Goal: Task Accomplishment & Management: Use online tool/utility

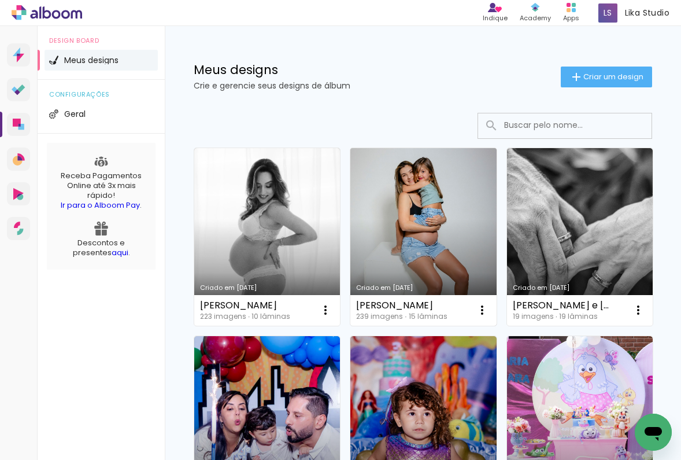
click at [402, 241] on link "Criado em [DATE]" at bounding box center [424, 237] width 146 height 178
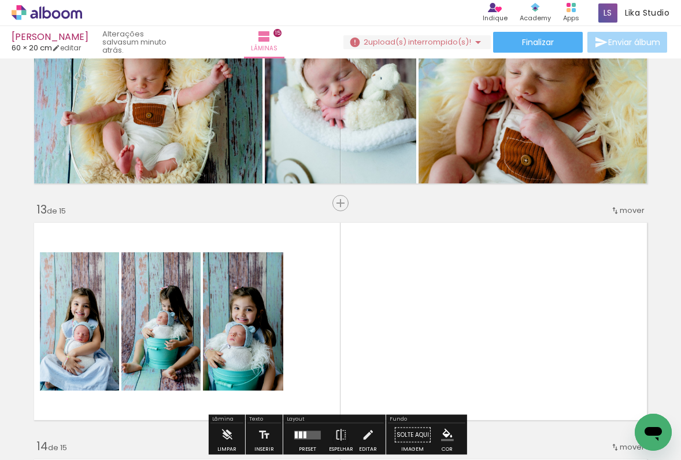
scroll to position [2780, 0]
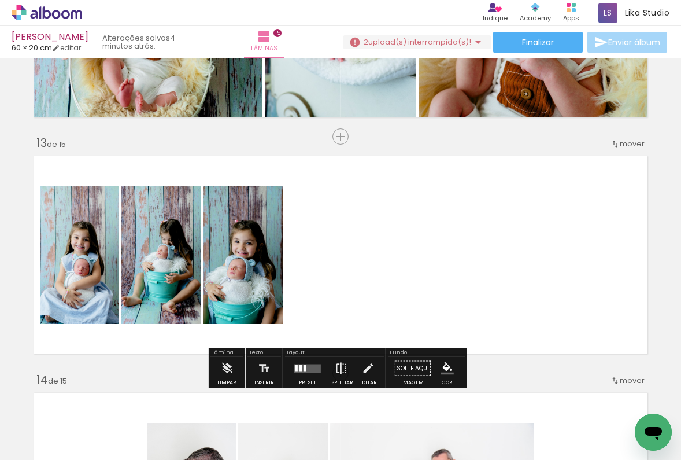
scroll to position [17286, 0]
click at [50, 441] on span "Adicionar Fotos" at bounding box center [41, 444] width 35 height 13
click at [0, 0] on input "file" at bounding box center [0, 0] width 0 height 0
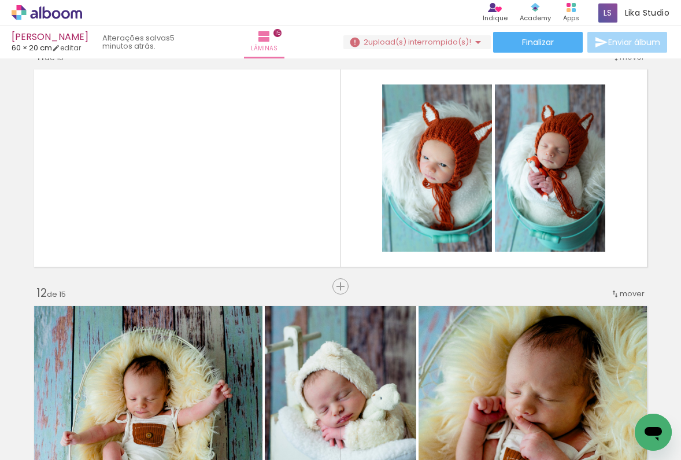
scroll to position [2294, 0]
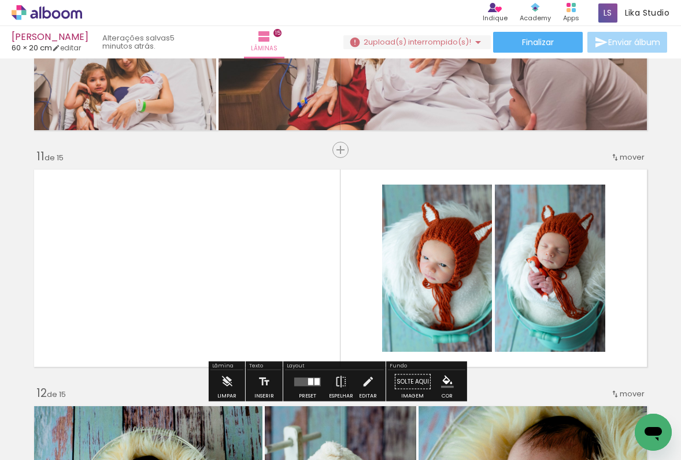
click at [266, 296] on quentale-layouter at bounding box center [341, 268] width 624 height 208
click at [30, 452] on paper-button "Adicionar Fotos" at bounding box center [36, 444] width 56 height 19
click at [0, 0] on input "file" at bounding box center [0, 0] width 0 height 0
click at [31, 441] on span "Adicionar Fotos" at bounding box center [41, 444] width 35 height 13
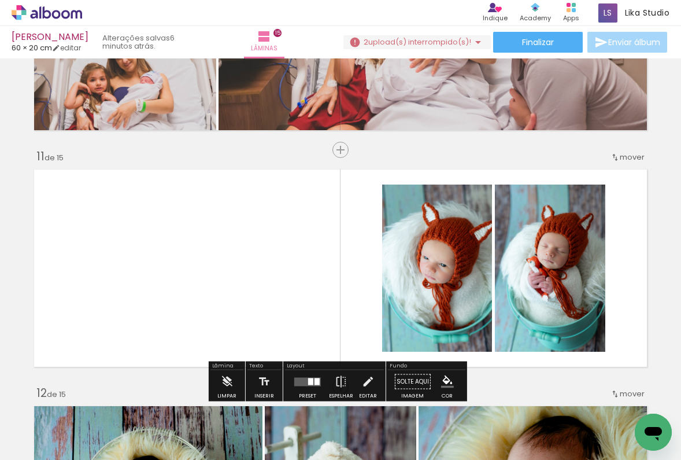
click at [0, 0] on input "file" at bounding box center [0, 0] width 0 height 0
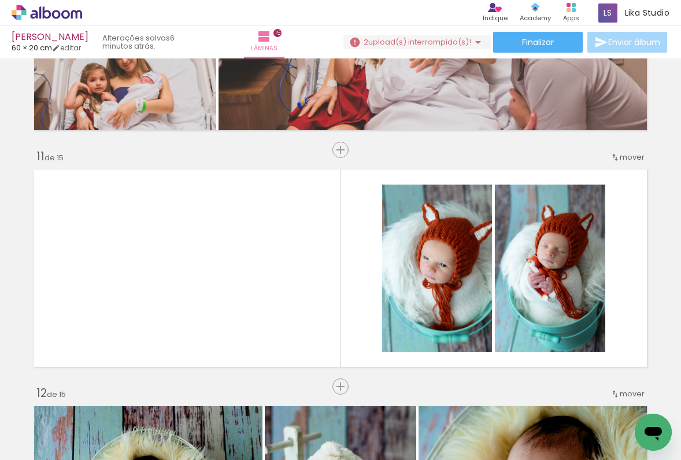
scroll to position [0, 946]
drag, startPoint x: 103, startPoint y: 455, endPoint x: 603, endPoint y: 445, distance: 500.5
click at [95, 445] on iron-horizontal-list at bounding box center [83, 424] width 23 height 72
drag, startPoint x: 121, startPoint y: 455, endPoint x: 199, endPoint y: 453, distance: 77.5
click at [95, 453] on iron-horizontal-list at bounding box center [83, 424] width 23 height 72
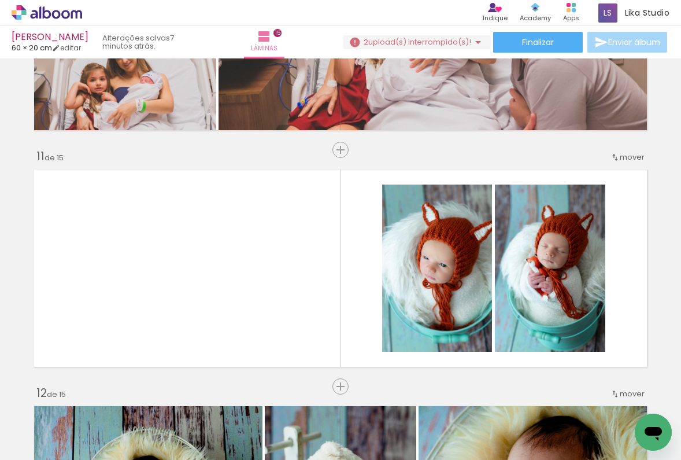
scroll to position [0, 14954]
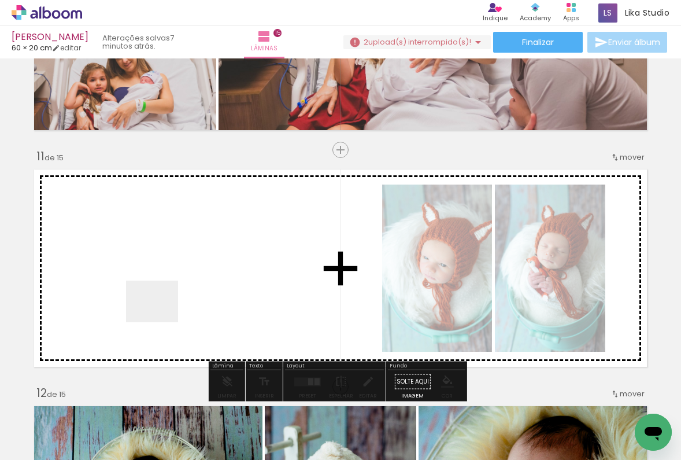
drag, startPoint x: 647, startPoint y: 408, endPoint x: 161, endPoint y: 315, distance: 494.6
click at [161, 315] on quentale-workspace at bounding box center [340, 230] width 681 height 460
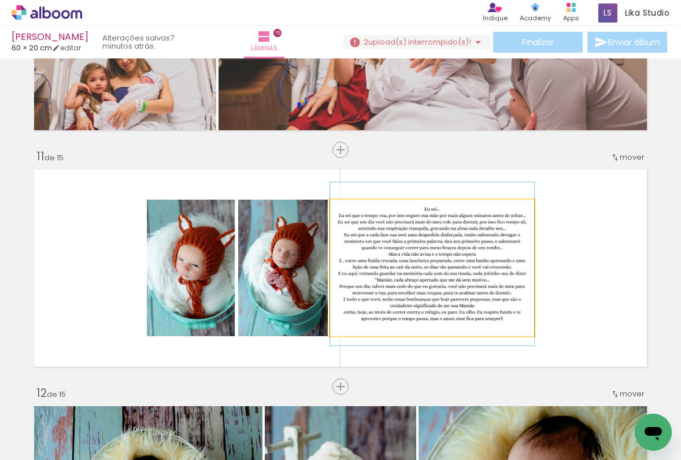
drag, startPoint x: 441, startPoint y: 308, endPoint x: 472, endPoint y: 303, distance: 31.0
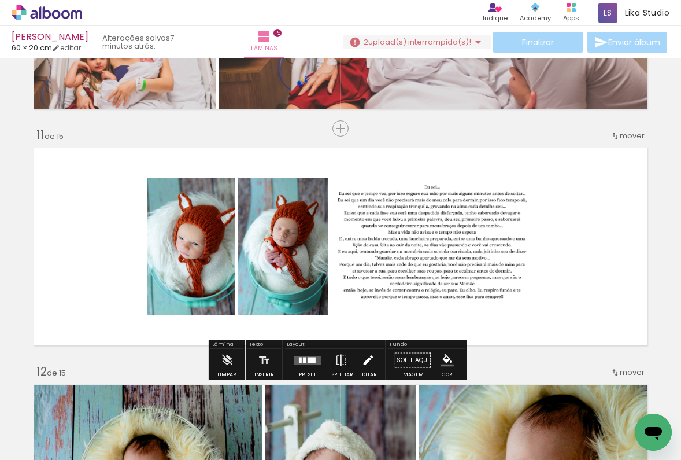
click at [362, 364] on iron-icon at bounding box center [368, 360] width 13 height 23
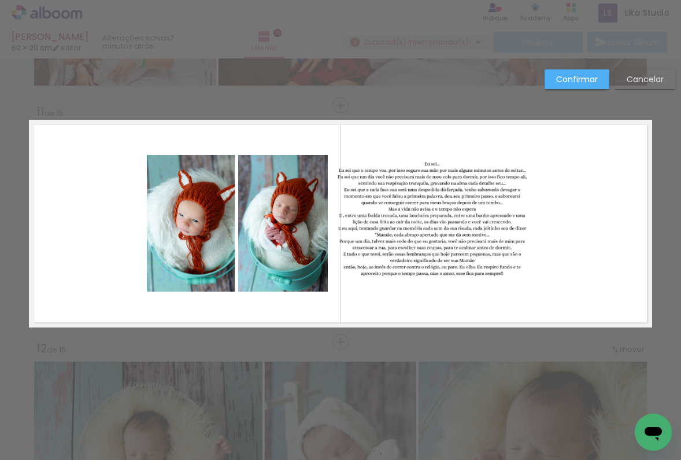
scroll to position [2339, 0]
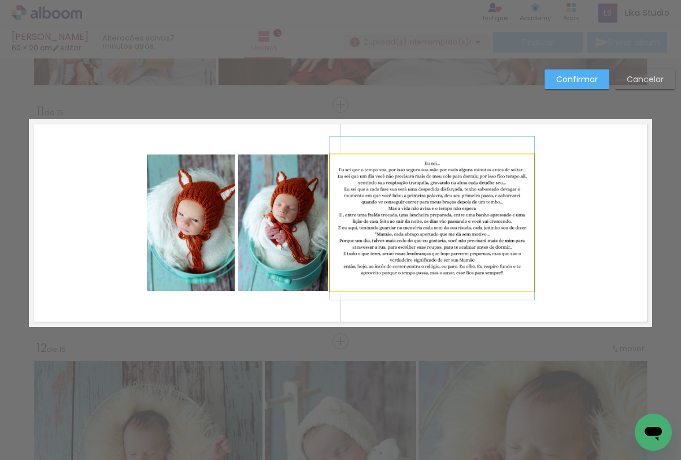
click at [426, 227] on quentale-photo at bounding box center [432, 222] width 204 height 137
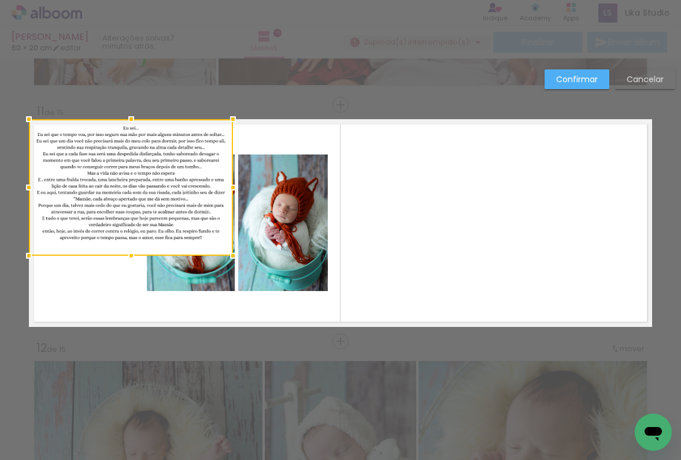
drag, startPoint x: 445, startPoint y: 227, endPoint x: 102, endPoint y: 183, distance: 345.8
click at [102, 183] on div at bounding box center [131, 187] width 204 height 137
click at [278, 216] on quentale-photo at bounding box center [283, 222] width 90 height 137
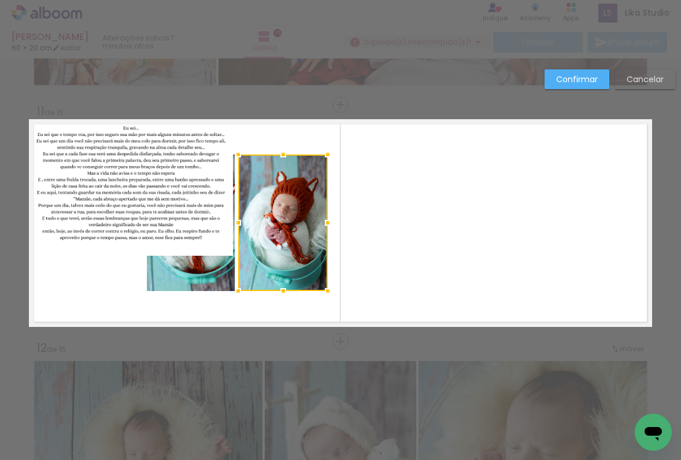
click at [201, 256] on quentale-photo at bounding box center [131, 187] width 204 height 137
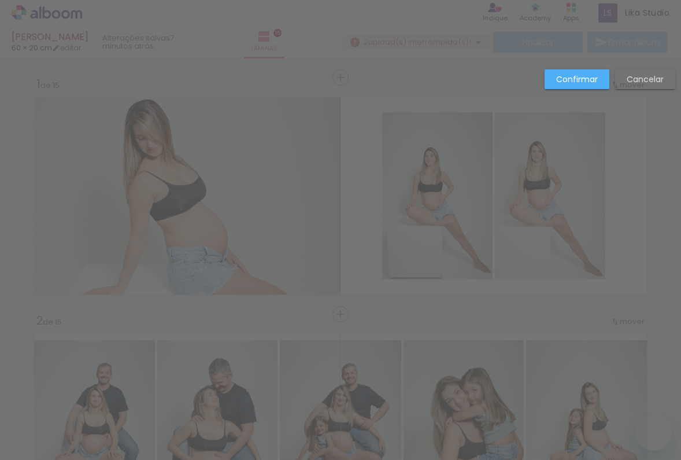
drag, startPoint x: 228, startPoint y: 250, endPoint x: 245, endPoint y: 250, distance: 16.2
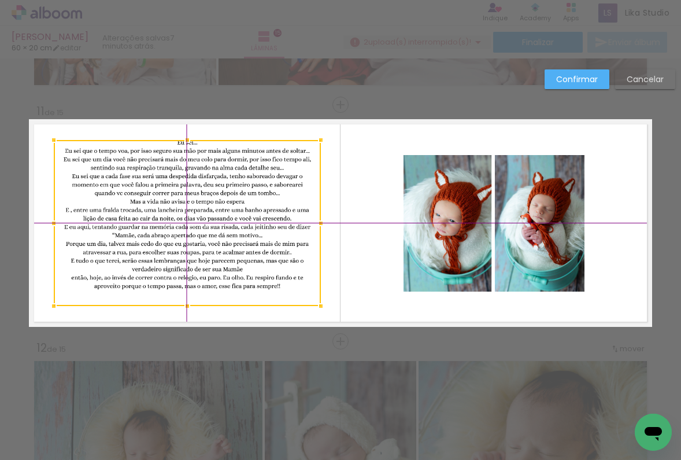
drag, startPoint x: 217, startPoint y: 217, endPoint x: 224, endPoint y: 231, distance: 15.5
click at [224, 231] on div at bounding box center [187, 223] width 267 height 166
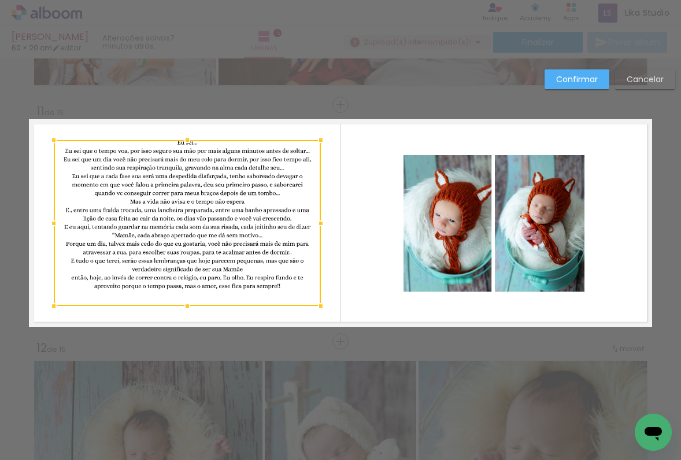
click at [326, 179] on quentale-layouter at bounding box center [341, 223] width 624 height 208
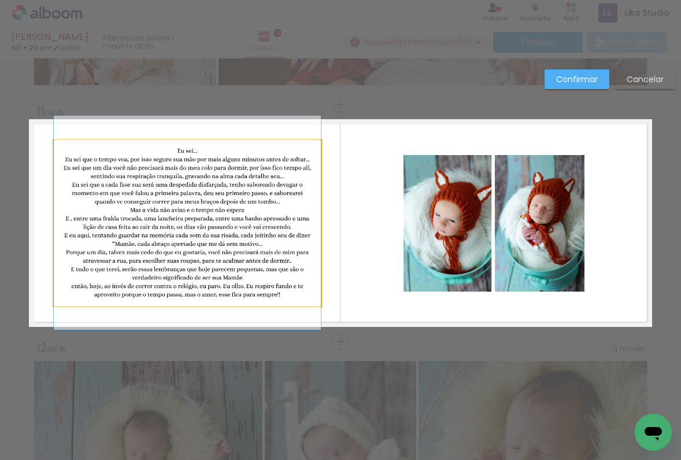
drag, startPoint x: 240, startPoint y: 223, endPoint x: 240, endPoint y: 231, distance: 8.1
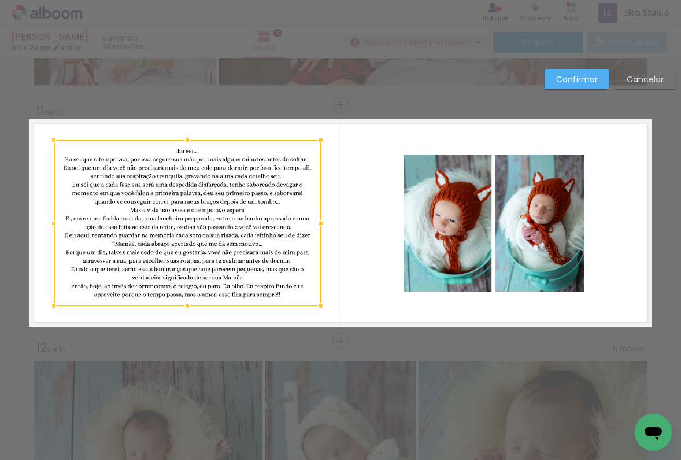
click at [0, 0] on slot "Confirmar" at bounding box center [0, 0] width 0 height 0
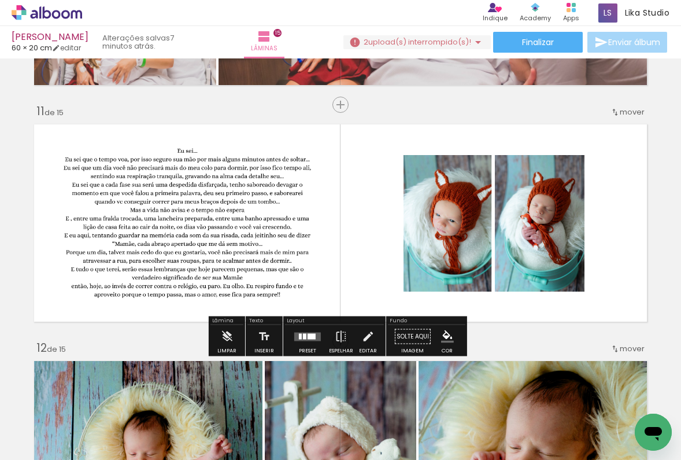
click at [428, 223] on quentale-photo at bounding box center [448, 223] width 89 height 137
click at [366, 337] on iron-icon at bounding box center [368, 336] width 13 height 23
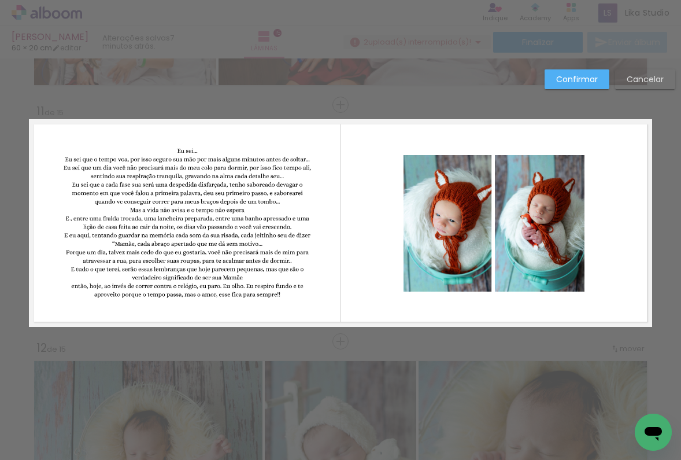
click at [464, 230] on quentale-photo at bounding box center [448, 223] width 89 height 137
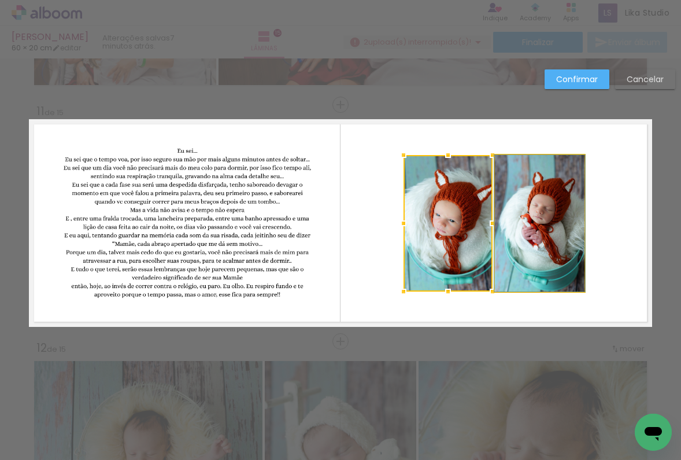
click at [551, 226] on quentale-photo at bounding box center [540, 223] width 90 height 137
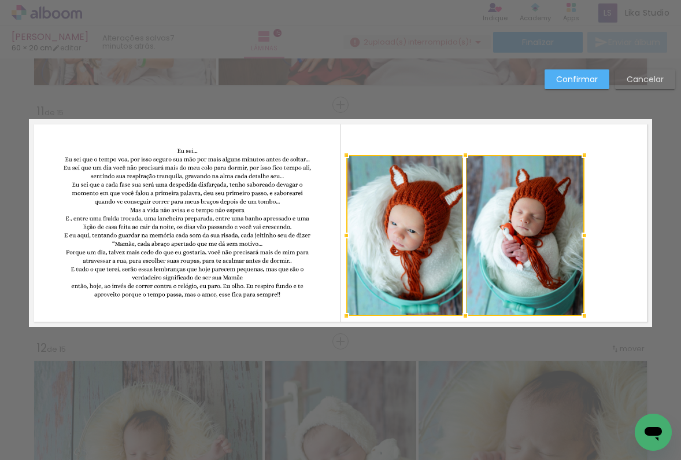
drag, startPoint x: 398, startPoint y: 292, endPoint x: 346, endPoint y: 308, distance: 54.5
click at [346, 308] on div at bounding box center [346, 315] width 23 height 23
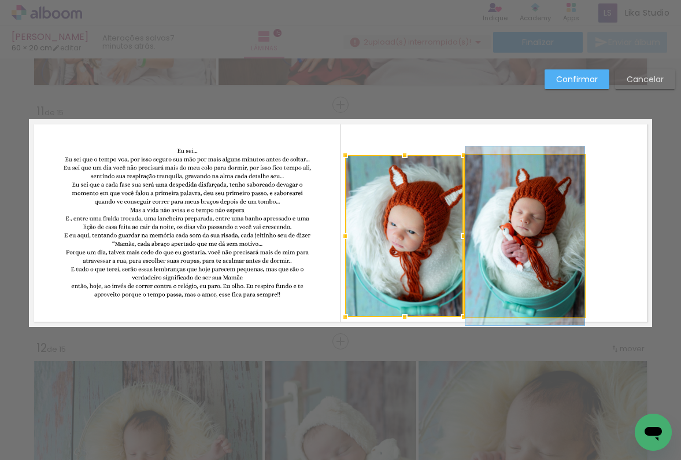
click at [515, 201] on quentale-photo at bounding box center [525, 236] width 119 height 162
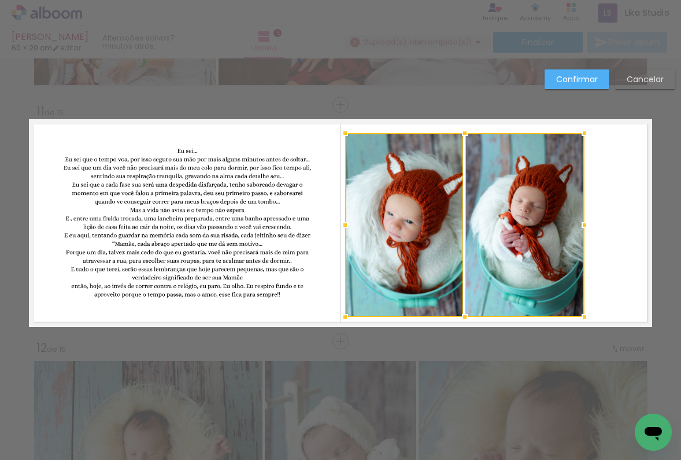
drag, startPoint x: 459, startPoint y: 151, endPoint x: 456, endPoint y: 130, distance: 21.0
click at [456, 130] on div at bounding box center [465, 132] width 23 height 23
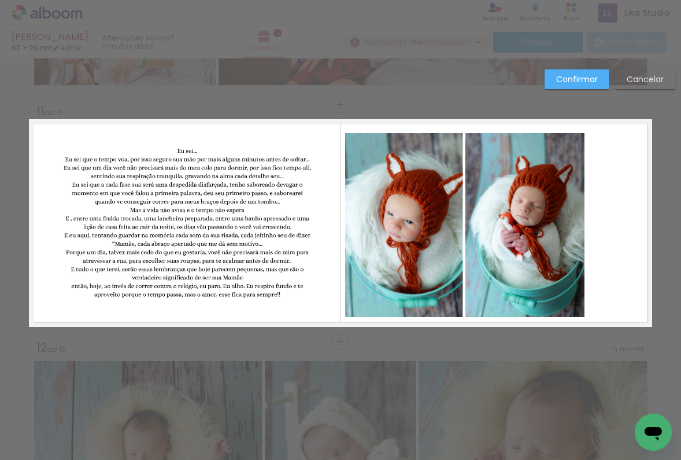
click at [510, 214] on quentale-photo at bounding box center [525, 225] width 119 height 184
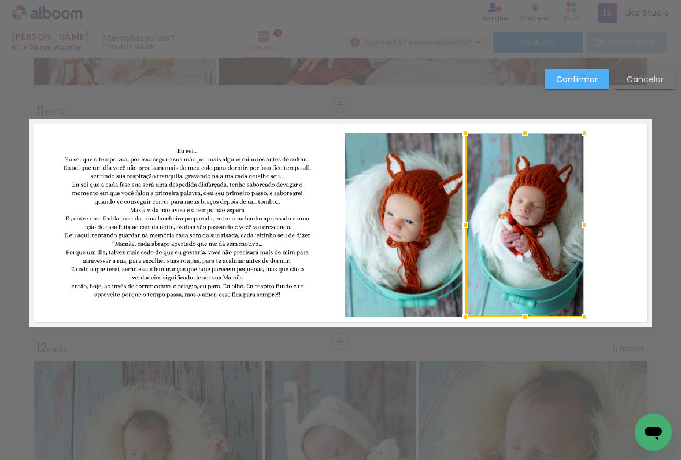
click at [411, 213] on quentale-photo at bounding box center [404, 225] width 119 height 184
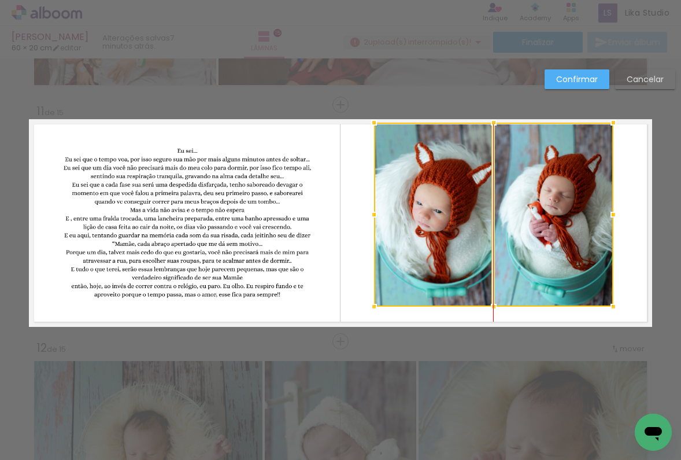
click at [534, 217] on div at bounding box center [493, 215] width 239 height 184
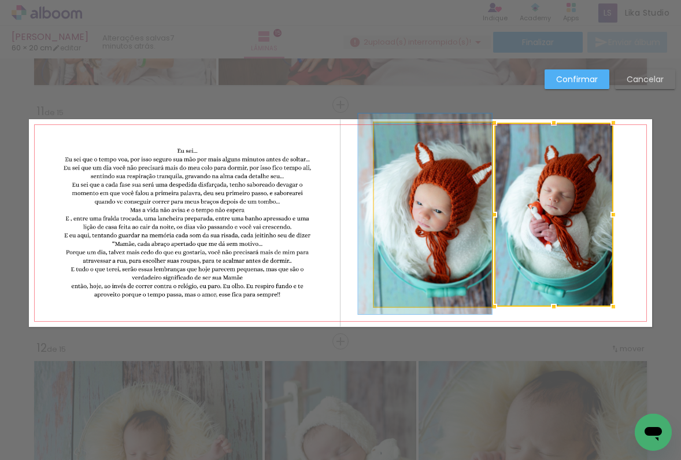
click at [413, 189] on quentale-photo at bounding box center [433, 215] width 119 height 184
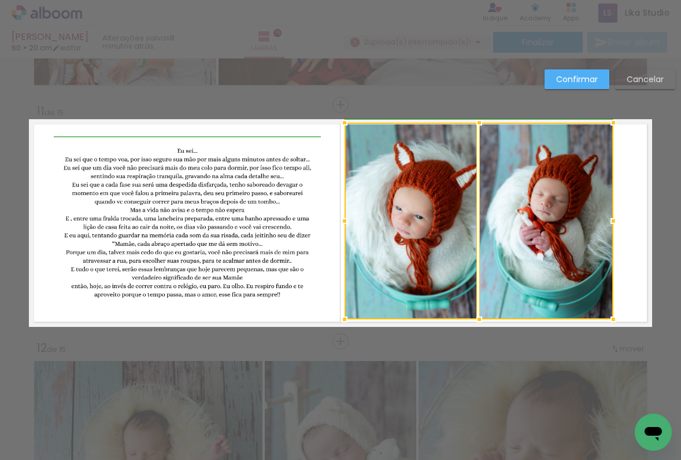
drag, startPoint x: 373, startPoint y: 302, endPoint x: 344, endPoint y: 315, distance: 31.6
click at [344, 315] on div at bounding box center [344, 319] width 23 height 23
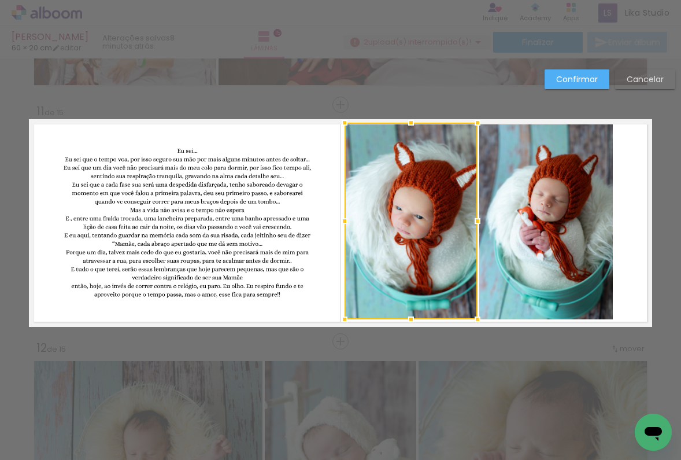
click at [566, 259] on quentale-photo at bounding box center [547, 221] width 134 height 197
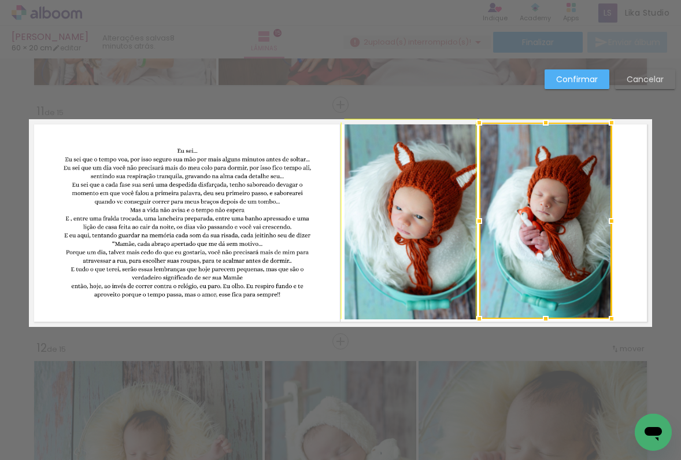
click at [609, 313] on div at bounding box center [611, 318] width 23 height 23
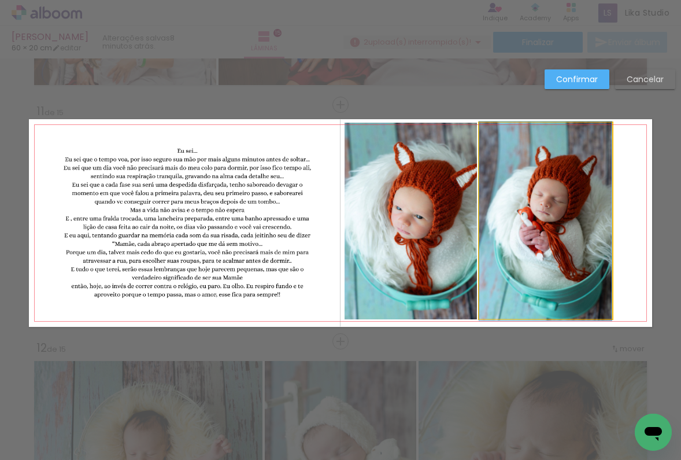
click at [564, 269] on quentale-photo at bounding box center [546, 221] width 132 height 197
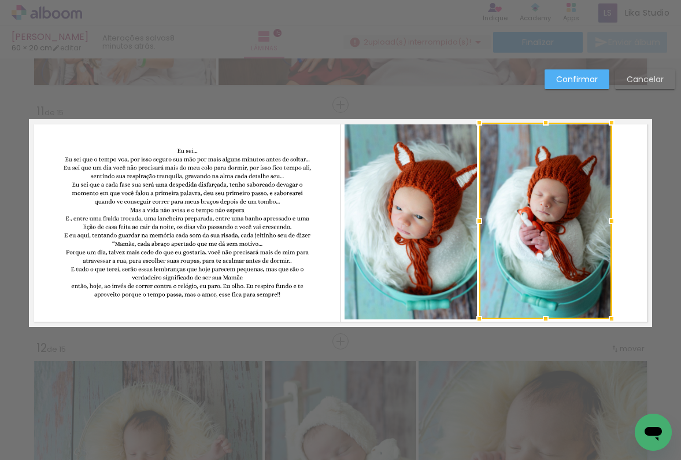
click at [408, 256] on quentale-photo at bounding box center [411, 221] width 133 height 197
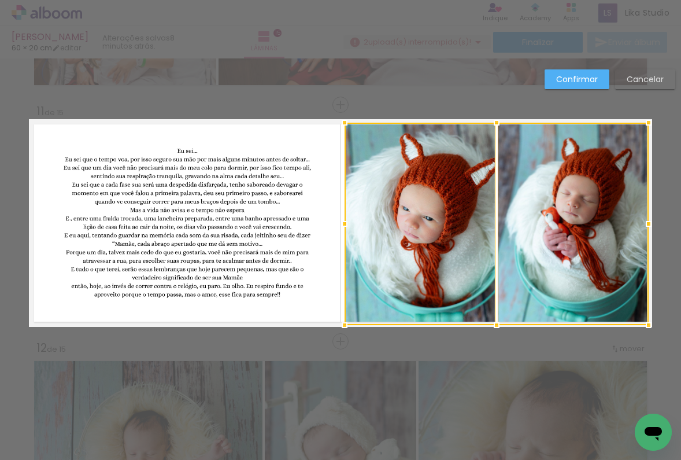
drag, startPoint x: 604, startPoint y: 317, endPoint x: 637, endPoint y: 340, distance: 40.4
click at [637, 327] on album-spread "11 de 15" at bounding box center [341, 223] width 624 height 208
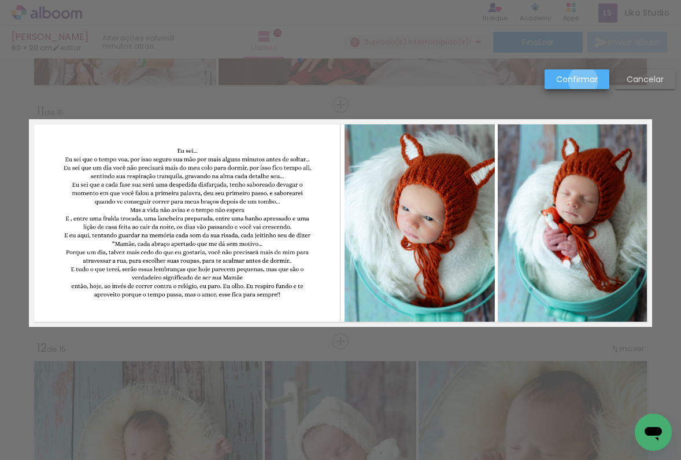
click at [0, 0] on slot "Confirmar" at bounding box center [0, 0] width 0 height 0
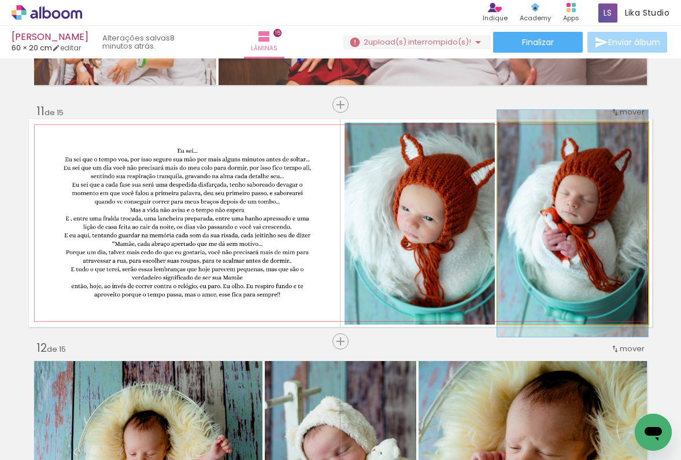
drag, startPoint x: 576, startPoint y: 212, endPoint x: 557, endPoint y: 210, distance: 18.6
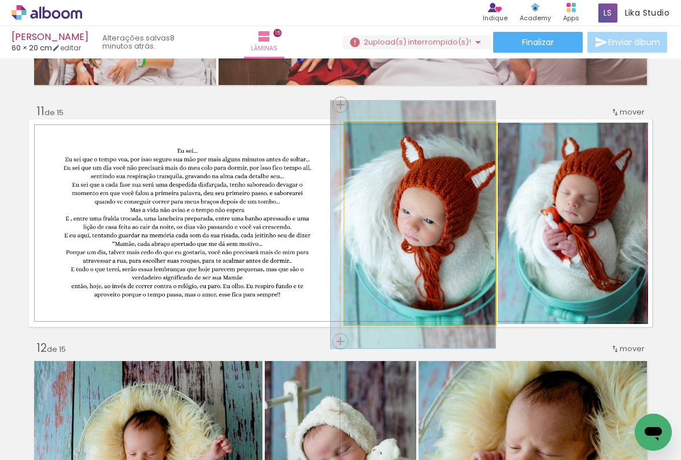
drag, startPoint x: 436, startPoint y: 208, endPoint x: 425, endPoint y: 211, distance: 10.8
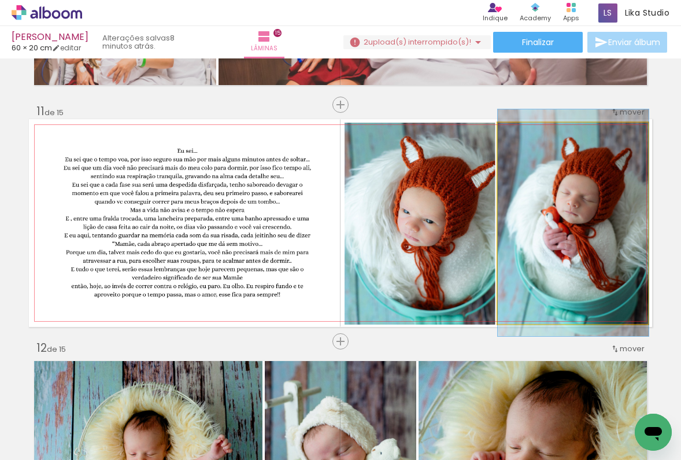
click at [588, 201] on quentale-photo at bounding box center [573, 224] width 151 height 202
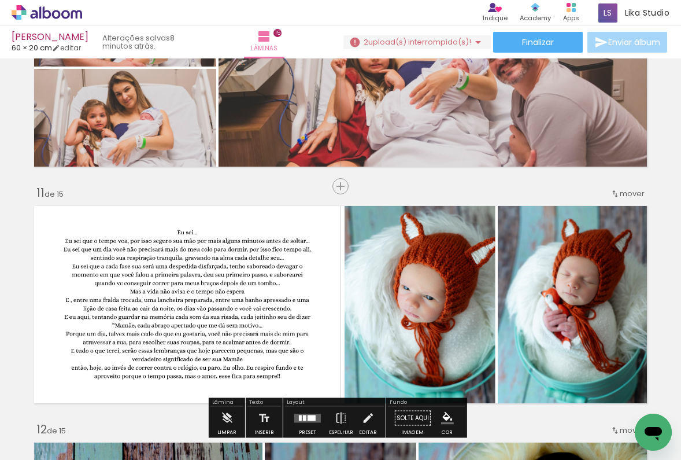
scroll to position [2336, 0]
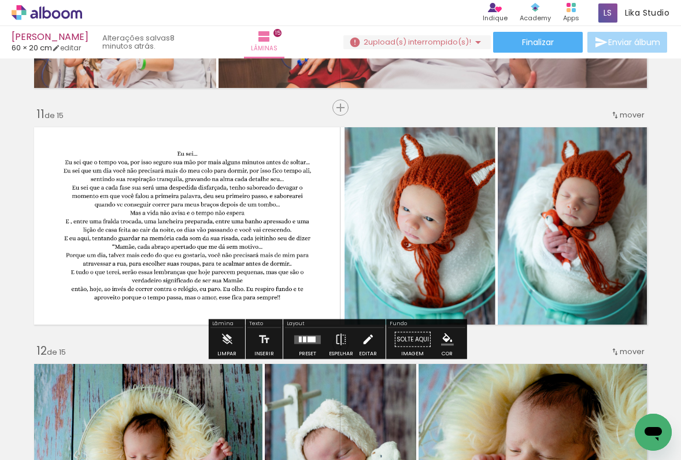
click at [356, 351] on paper-button "Editar" at bounding box center [368, 343] width 24 height 30
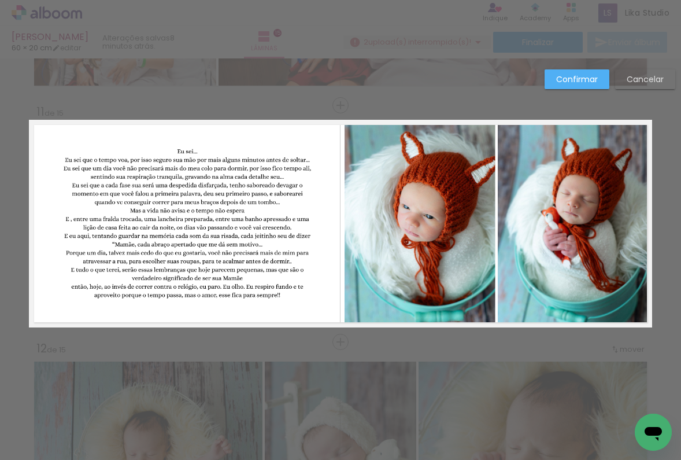
scroll to position [2339, 0]
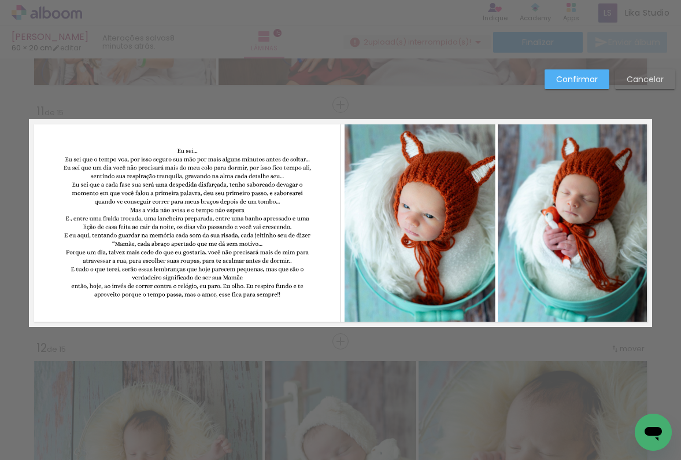
click at [393, 244] on quentale-photo at bounding box center [420, 224] width 151 height 202
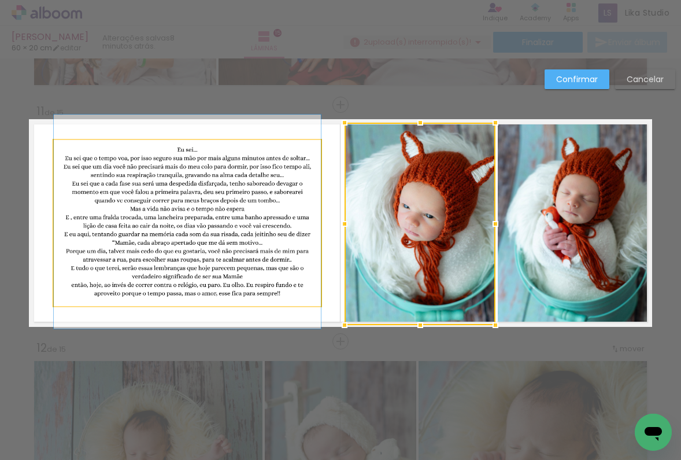
drag, startPoint x: 121, startPoint y: 245, endPoint x: 231, endPoint y: 244, distance: 110.5
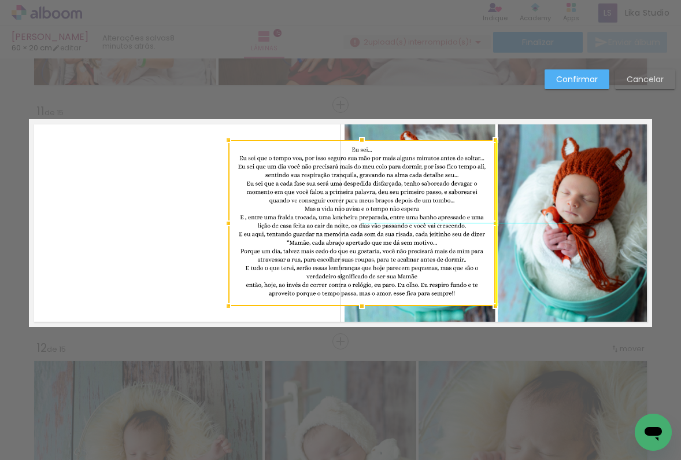
drag, startPoint x: 270, startPoint y: 238, endPoint x: 440, endPoint y: 234, distance: 169.5
click at [440, 234] on div at bounding box center [361, 223] width 267 height 166
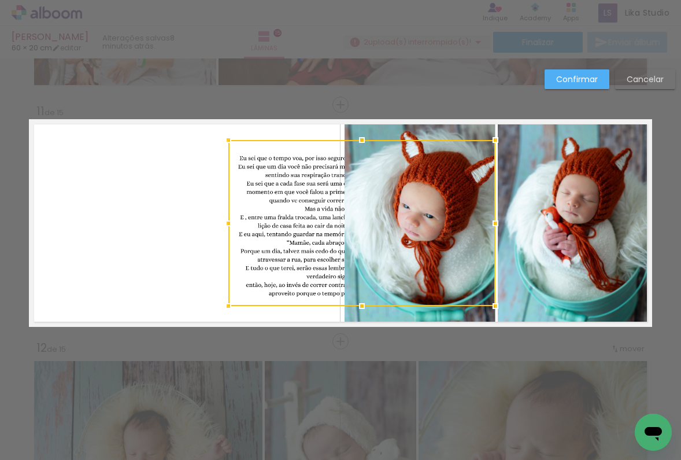
click at [461, 128] on quentale-photo at bounding box center [420, 224] width 151 height 202
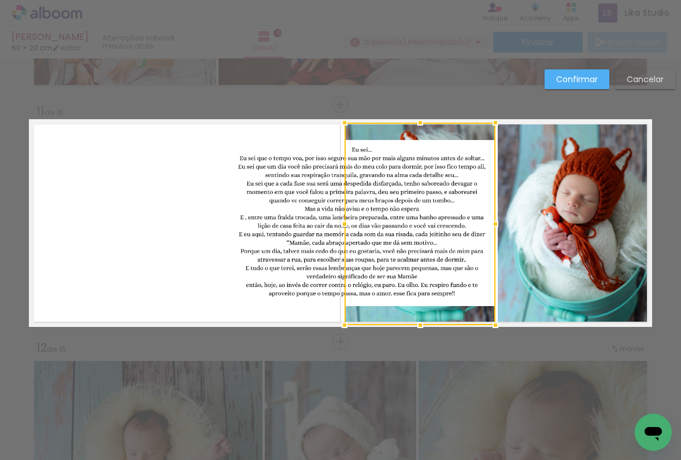
drag, startPoint x: 461, startPoint y: 129, endPoint x: 174, endPoint y: 155, distance: 288.7
click at [174, 155] on album-spread "11 de 15" at bounding box center [341, 223] width 624 height 208
drag, startPoint x: 367, startPoint y: 128, endPoint x: 286, endPoint y: 147, distance: 83.8
click at [154, 132] on album-spread "11 de 15" at bounding box center [341, 223] width 624 height 208
drag, startPoint x: 377, startPoint y: 320, endPoint x: 324, endPoint y: 316, distance: 53.4
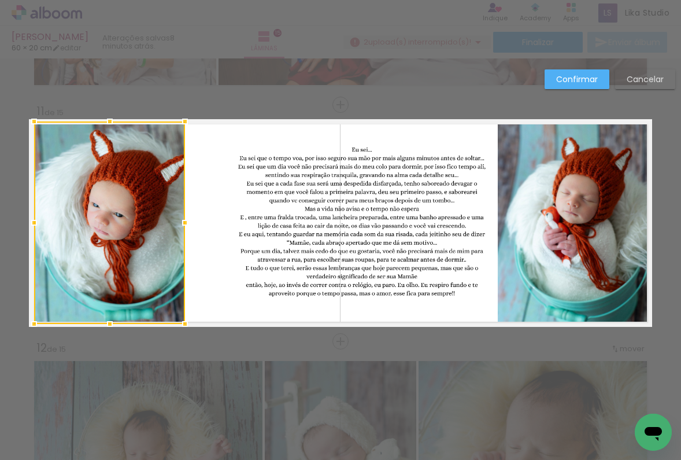
drag, startPoint x: 396, startPoint y: 134, endPoint x: 85, endPoint y: 138, distance: 310.7
click at [85, 138] on div at bounding box center [109, 222] width 151 height 202
click at [428, 196] on quentale-photo at bounding box center [361, 223] width 267 height 166
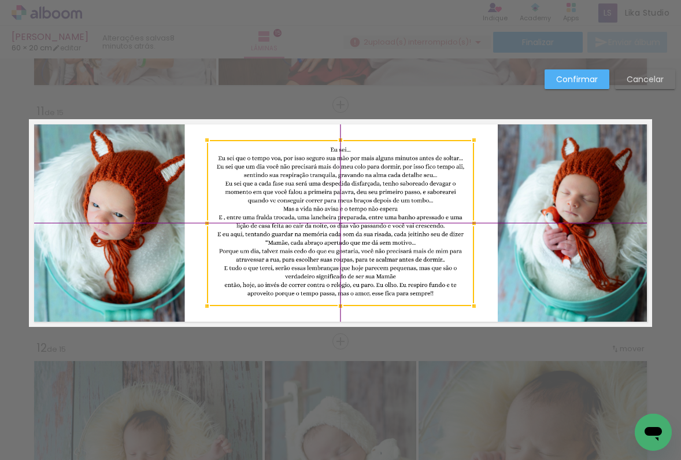
drag, startPoint x: 444, startPoint y: 214, endPoint x: 425, endPoint y: 215, distance: 19.7
click at [425, 215] on div at bounding box center [340, 223] width 267 height 166
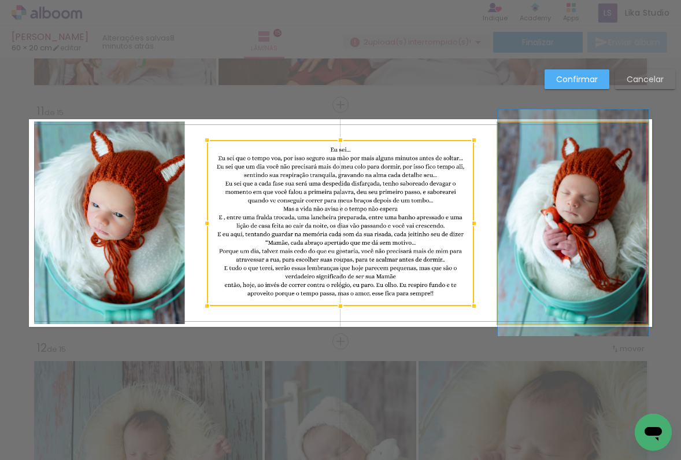
click at [567, 183] on quentale-photo at bounding box center [573, 224] width 151 height 202
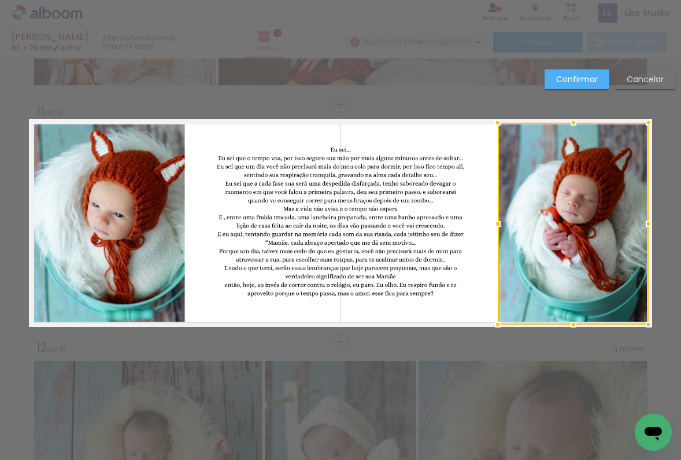
click at [584, 185] on div at bounding box center [573, 224] width 151 height 202
click at [580, 71] on paper-button "Confirmar" at bounding box center [577, 79] width 65 height 20
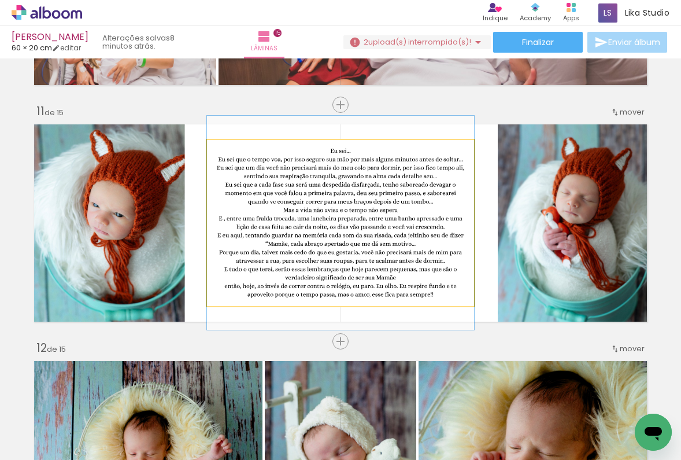
drag, startPoint x: 395, startPoint y: 252, endPoint x: 402, endPoint y: 253, distance: 7.0
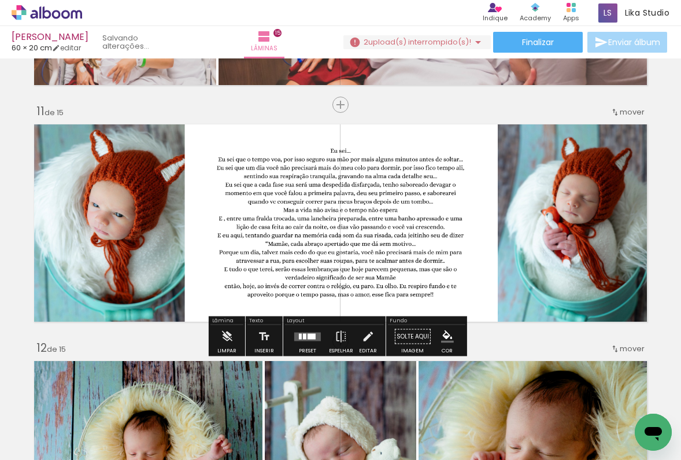
click at [478, 231] on quentale-layouter at bounding box center [341, 223] width 624 height 208
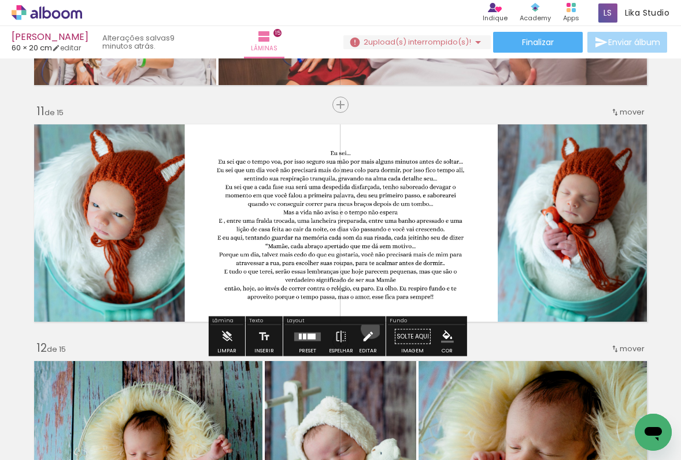
click at [368, 329] on iron-icon at bounding box center [368, 336] width 13 height 23
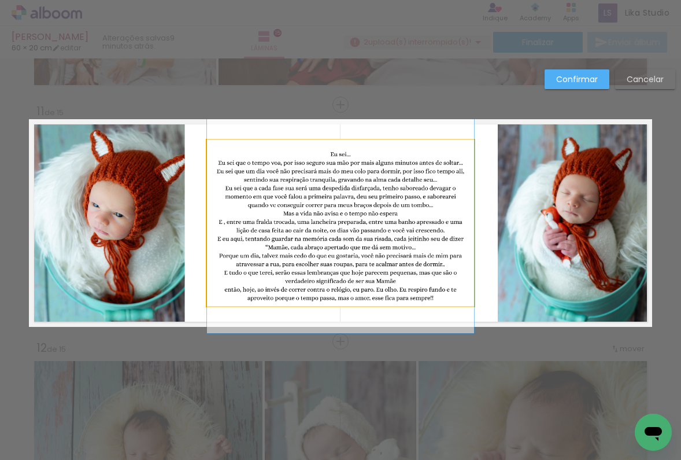
drag, startPoint x: 344, startPoint y: 222, endPoint x: 353, endPoint y: 223, distance: 8.8
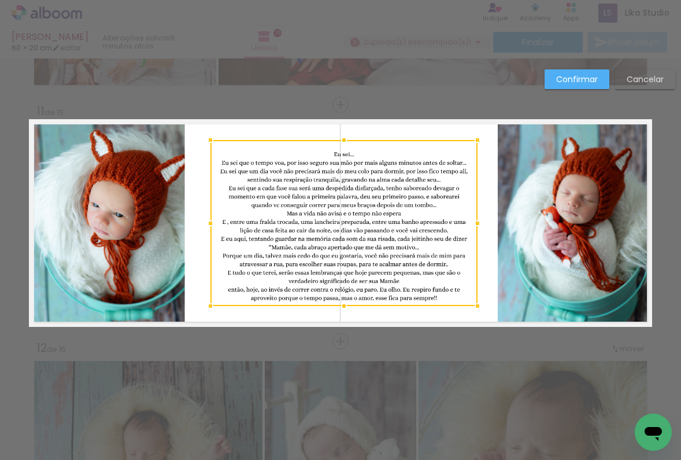
click at [369, 244] on div at bounding box center [344, 223] width 267 height 166
click at [446, 196] on div at bounding box center [342, 223] width 267 height 166
click at [0, 0] on slot "Confirmar" at bounding box center [0, 0] width 0 height 0
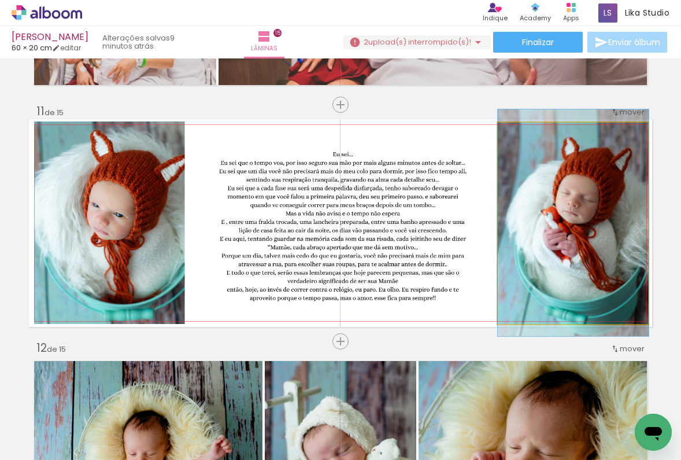
click at [582, 194] on quentale-photo at bounding box center [573, 224] width 151 height 202
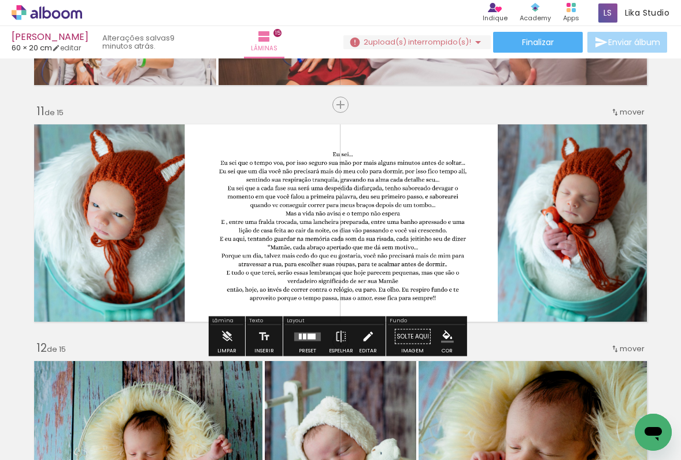
click at [366, 341] on iron-icon at bounding box center [368, 336] width 13 height 23
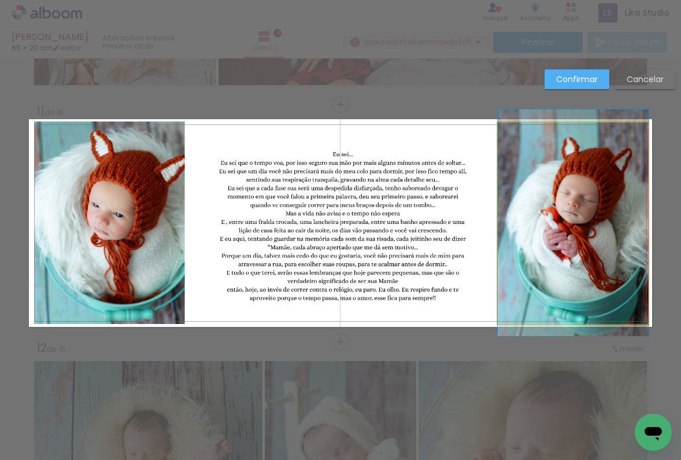
click at [554, 213] on quentale-photo at bounding box center [573, 224] width 151 height 202
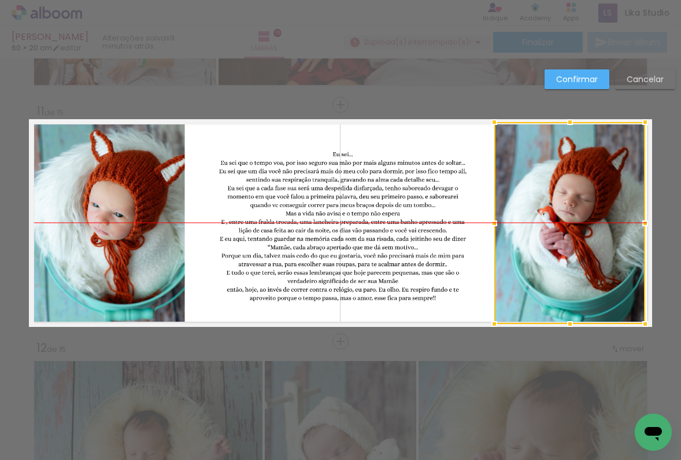
click at [548, 215] on div at bounding box center [570, 223] width 151 height 202
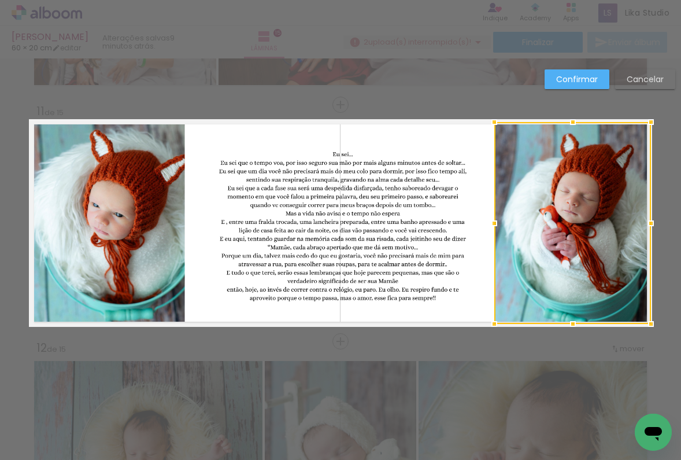
click at [646, 222] on div at bounding box center [651, 223] width 23 height 23
click at [0, 0] on slot "Confirmar" at bounding box center [0, 0] width 0 height 0
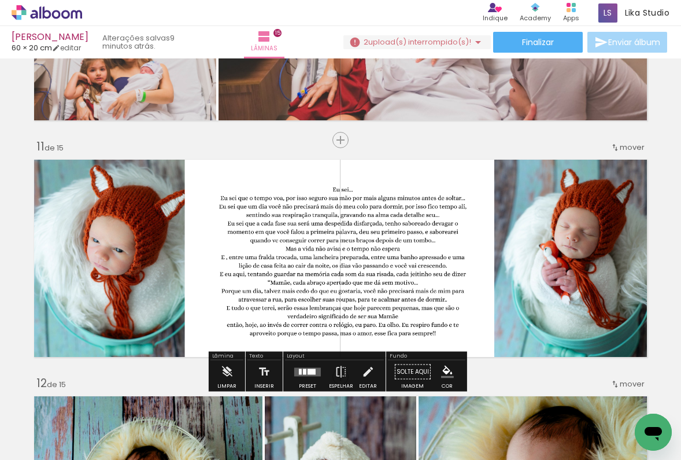
scroll to position [2306, 0]
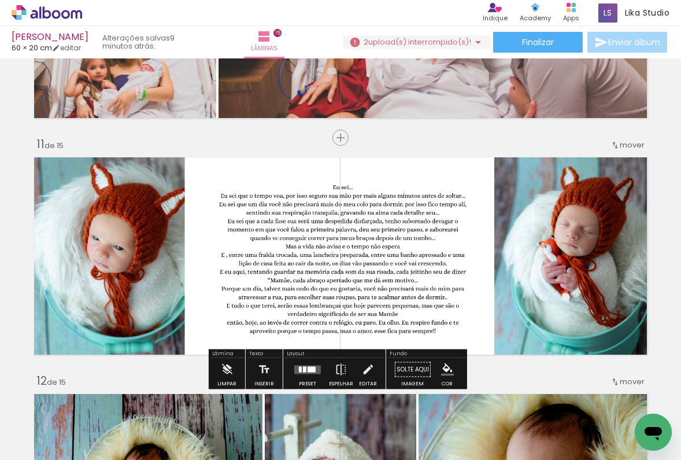
click at [549, 231] on quentale-photo at bounding box center [573, 256] width 157 height 202
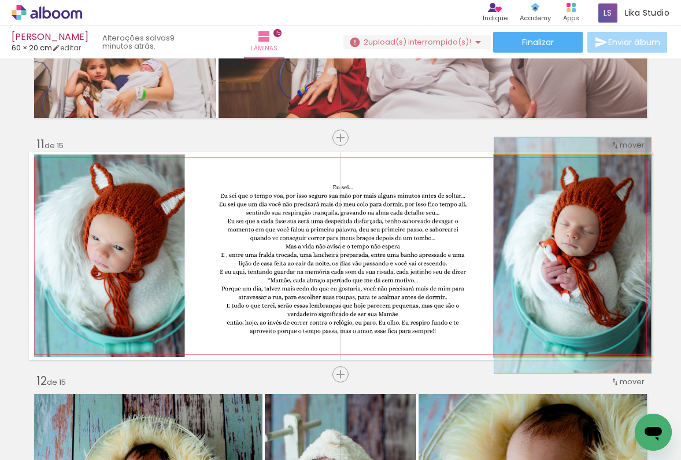
click at [558, 217] on quentale-photo at bounding box center [573, 256] width 157 height 202
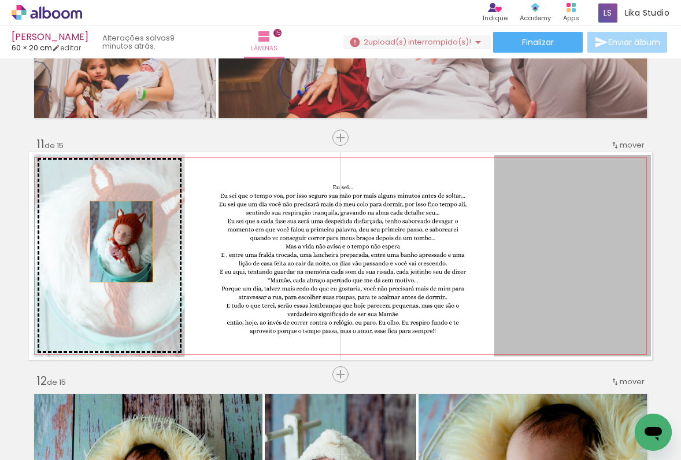
drag, startPoint x: 558, startPoint y: 217, endPoint x: 117, endPoint y: 241, distance: 442.0
click at [0, 0] on slot at bounding box center [0, 0] width 0 height 0
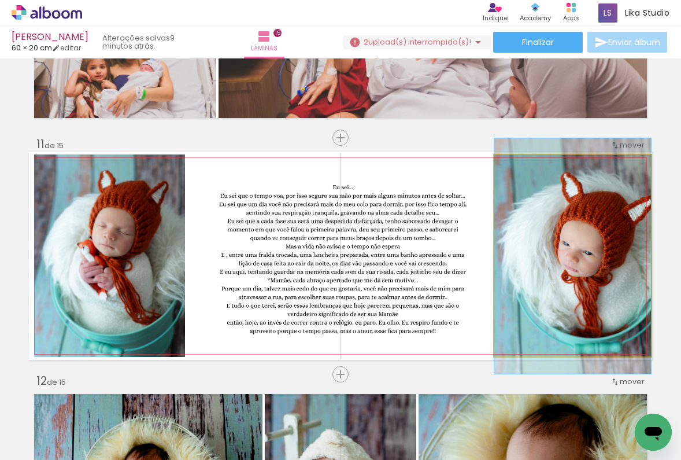
drag, startPoint x: 581, startPoint y: 271, endPoint x: 561, endPoint y: 271, distance: 20.2
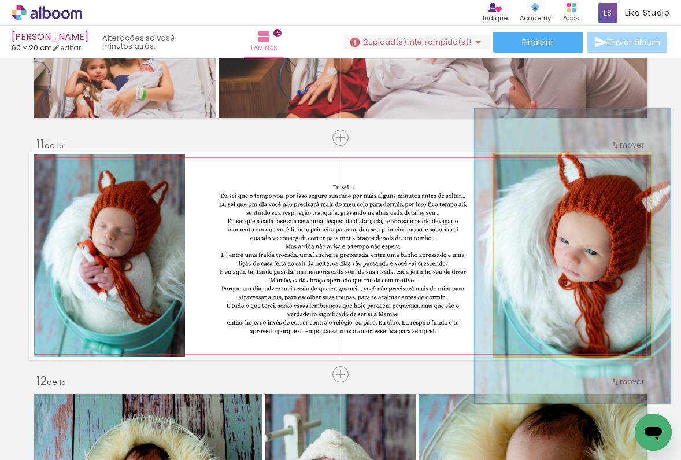
click at [529, 168] on div at bounding box center [531, 167] width 10 height 10
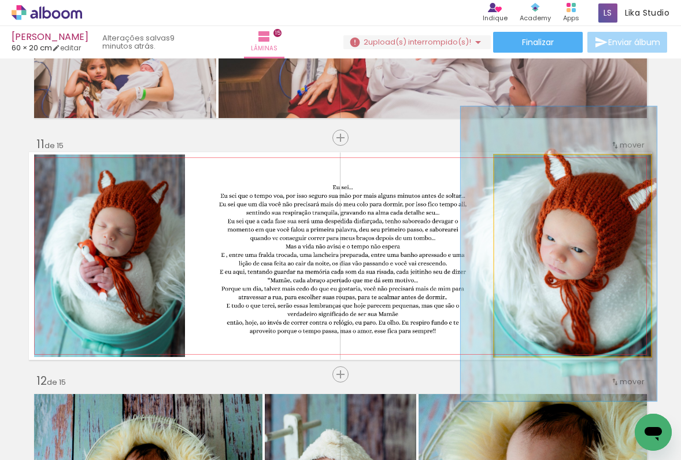
drag, startPoint x: 571, startPoint y: 256, endPoint x: 559, endPoint y: 254, distance: 12.3
click at [528, 165] on div at bounding box center [532, 167] width 10 height 10
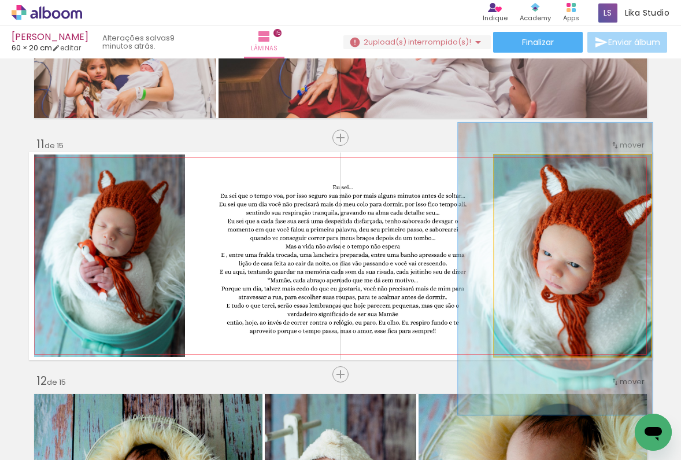
drag, startPoint x: 586, startPoint y: 256, endPoint x: 582, endPoint y: 271, distance: 15.4
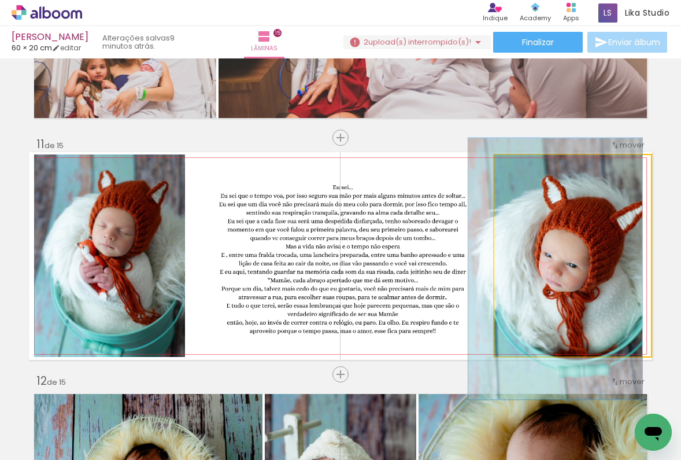
drag, startPoint x: 530, startPoint y: 166, endPoint x: 523, endPoint y: 166, distance: 6.4
click at [523, 166] on div at bounding box center [526, 167] width 10 height 10
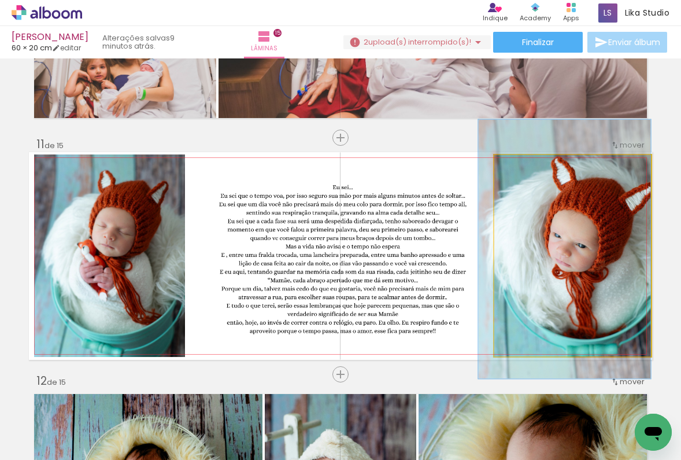
drag, startPoint x: 551, startPoint y: 249, endPoint x: 556, endPoint y: 229, distance: 20.3
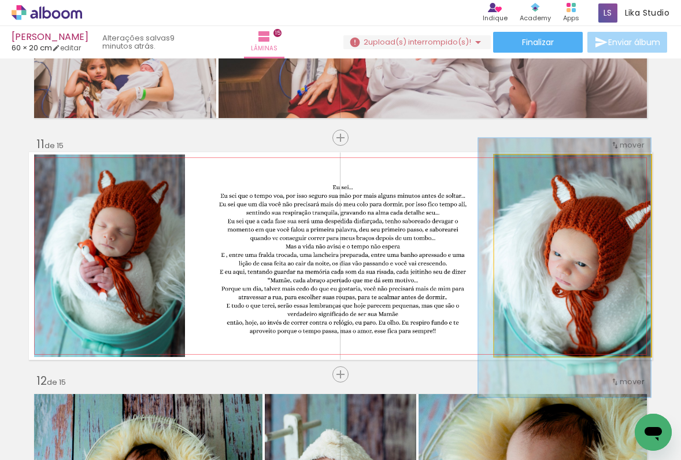
drag, startPoint x: 562, startPoint y: 243, endPoint x: 550, endPoint y: 261, distance: 21.3
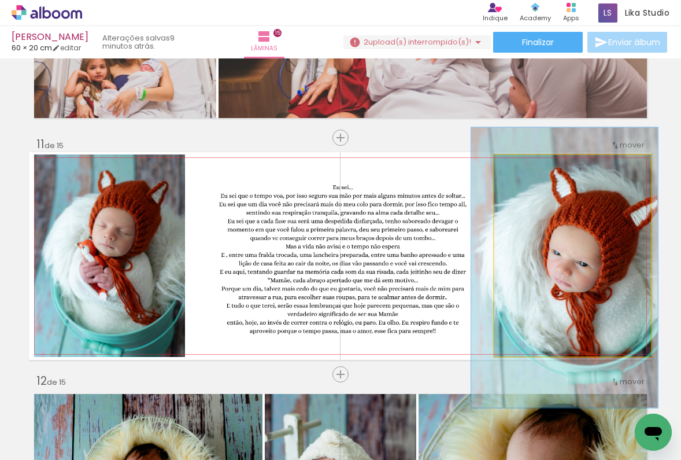
type paper-slider "119"
click at [529, 167] on div at bounding box center [530, 167] width 10 height 10
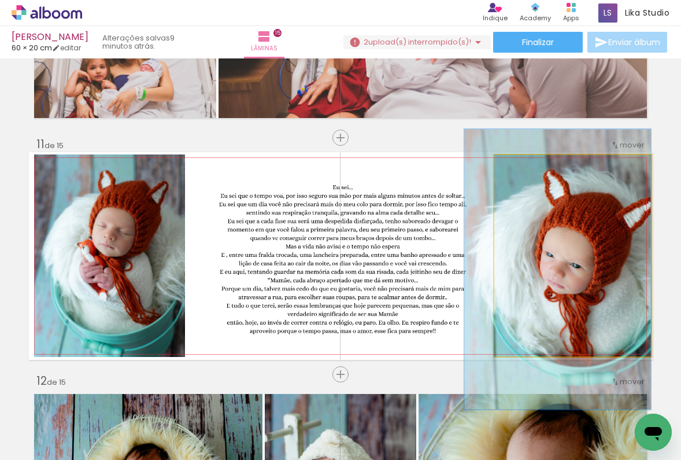
drag, startPoint x: 571, startPoint y: 246, endPoint x: 561, endPoint y: 248, distance: 10.6
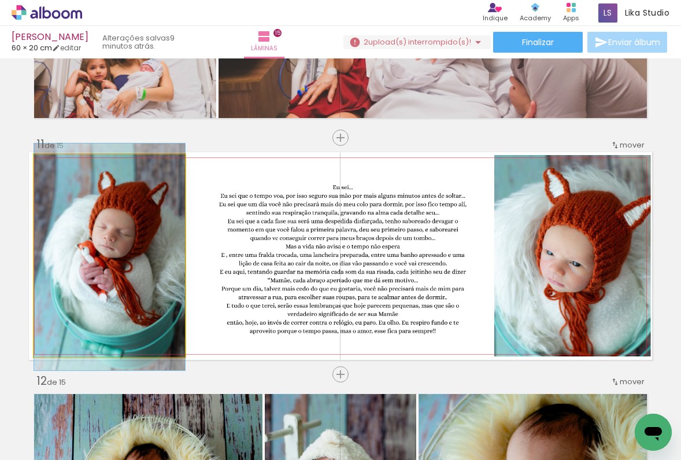
drag, startPoint x: 87, startPoint y: 276, endPoint x: 65, endPoint y: 275, distance: 22.0
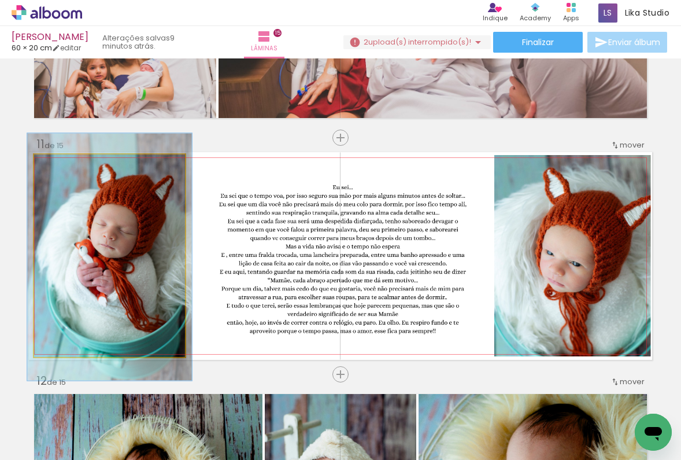
drag, startPoint x: 58, startPoint y: 168, endPoint x: 65, endPoint y: 169, distance: 7.0
type paper-slider "109"
click at [61, 168] on div at bounding box center [65, 166] width 10 height 10
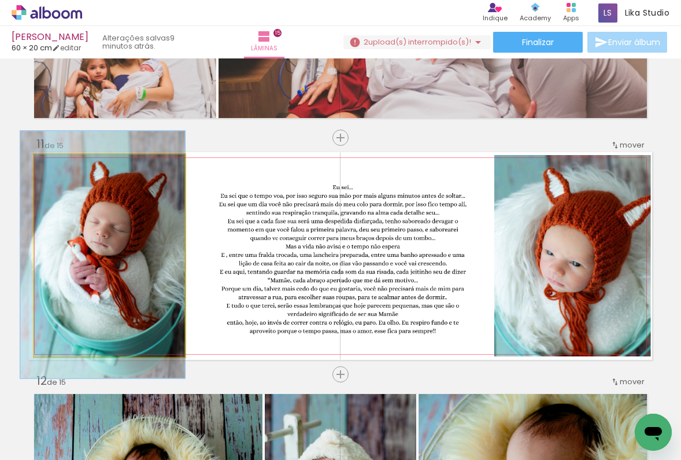
drag, startPoint x: 115, startPoint y: 252, endPoint x: 95, endPoint y: 249, distance: 19.2
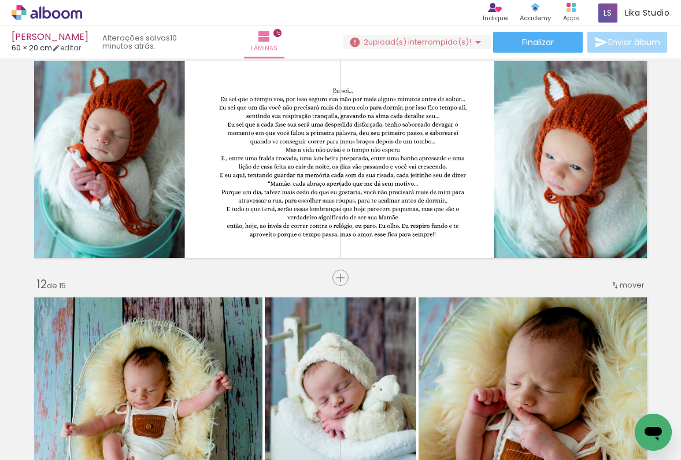
scroll to position [2351, 0]
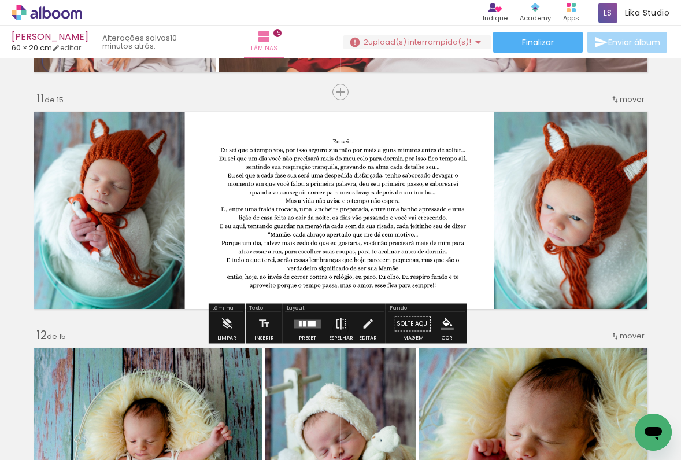
click at [381, 249] on quentale-photo at bounding box center [342, 210] width 267 height 166
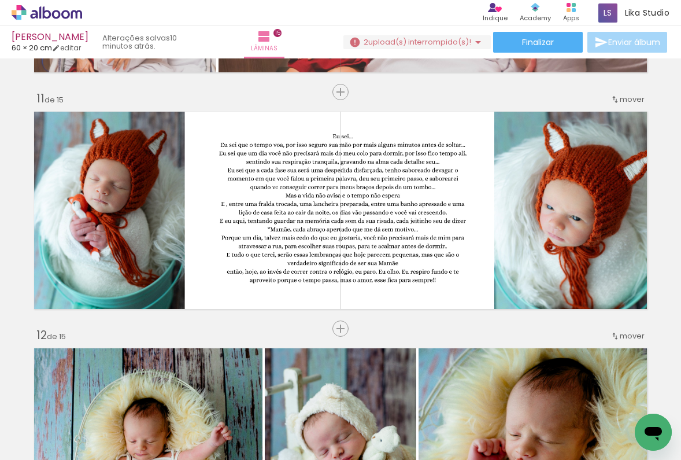
scroll to position [2354, 0]
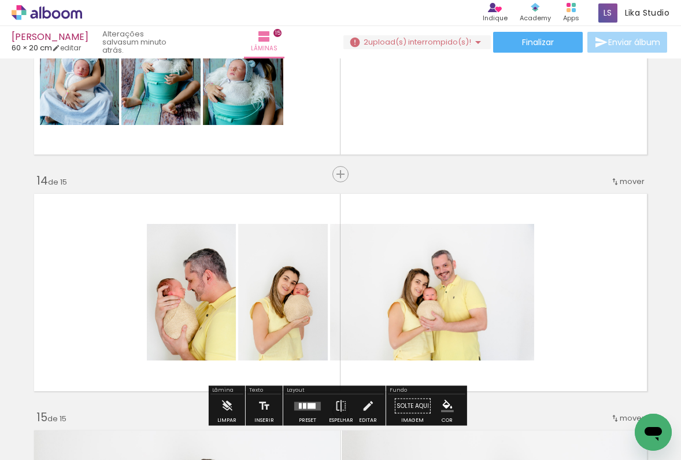
scroll to position [2877, 0]
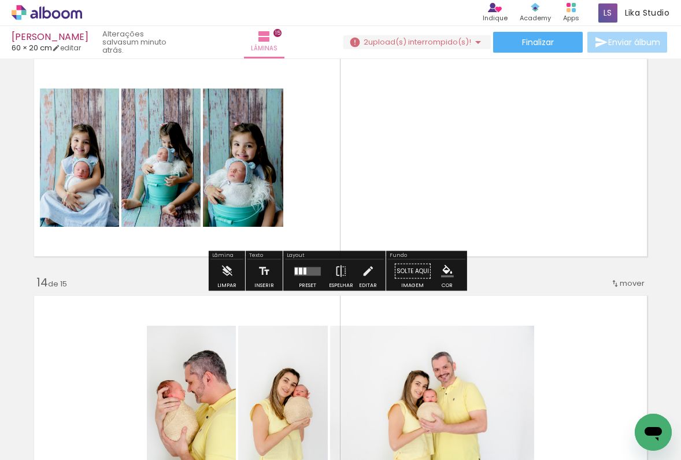
click at [46, 443] on span "Adicionar Fotos" at bounding box center [41, 444] width 35 height 13
click at [0, 0] on input "file" at bounding box center [0, 0] width 0 height 0
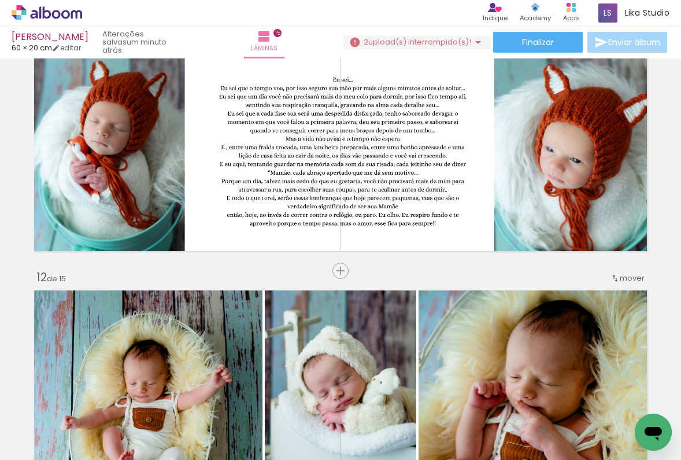
scroll to position [0, 15019]
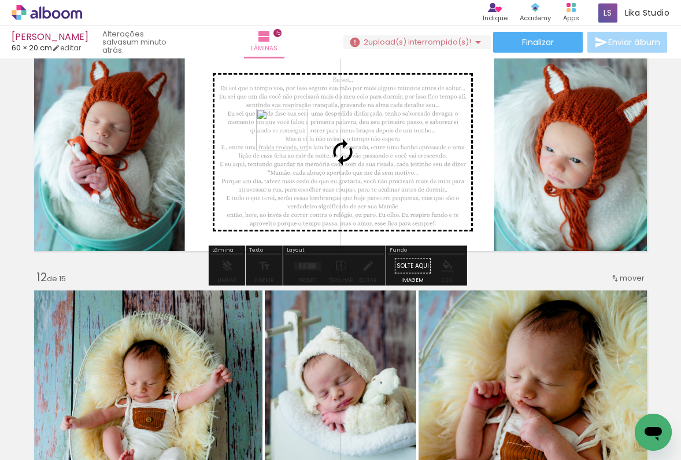
drag, startPoint x: 644, startPoint y: 405, endPoint x: 293, endPoint y: 146, distance: 436.7
click at [291, 145] on quentale-workspace at bounding box center [340, 230] width 681 height 460
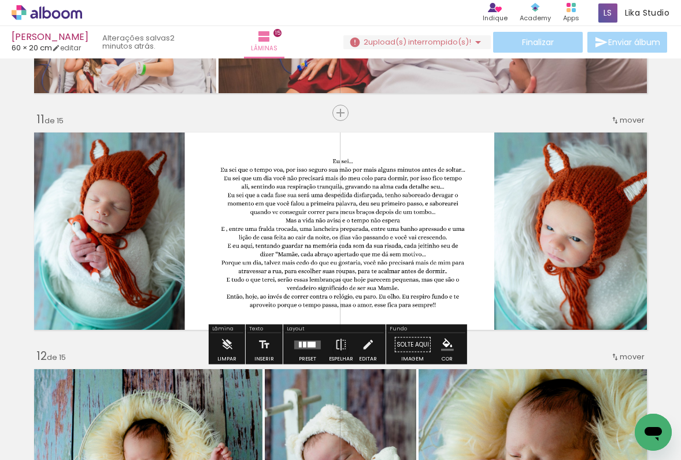
scroll to position [2345, 0]
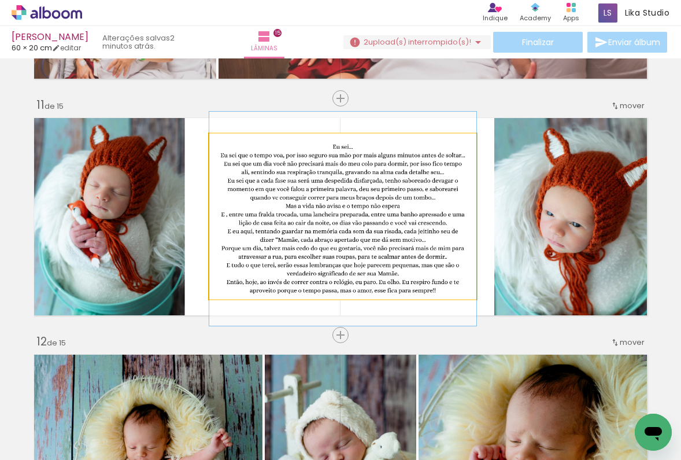
click at [390, 246] on quentale-photo at bounding box center [342, 217] width 267 height 166
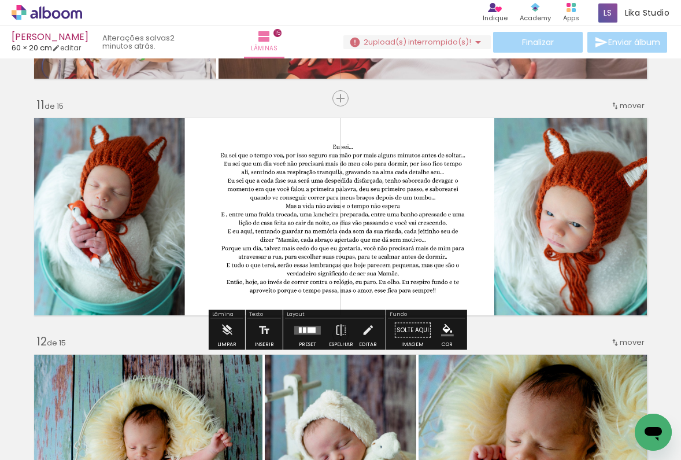
click at [504, 318] on quentale-photo at bounding box center [573, 217] width 157 height 202
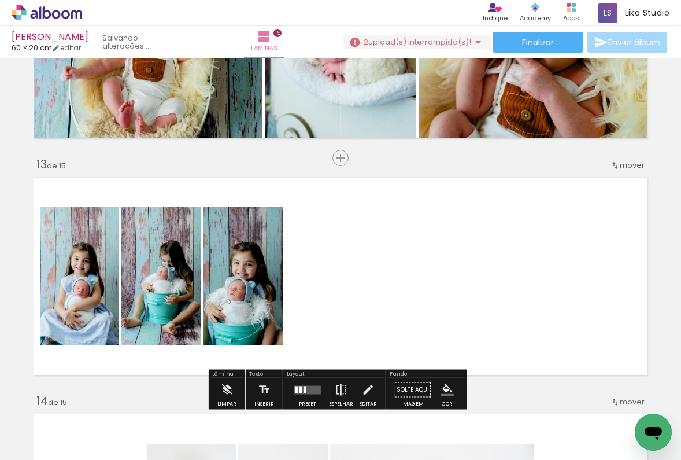
scroll to position [2769, 0]
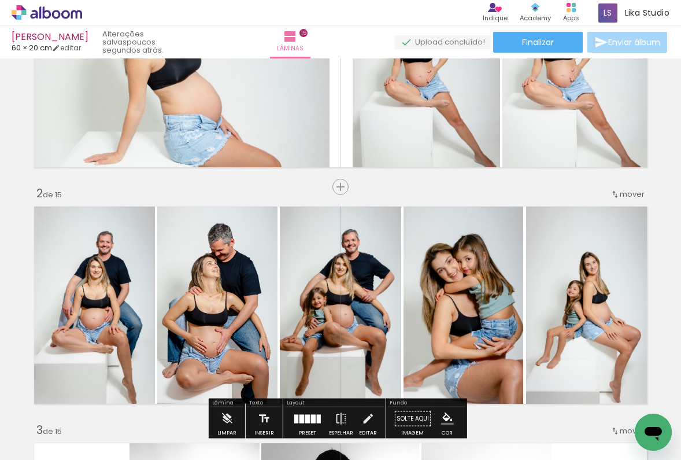
scroll to position [149, 0]
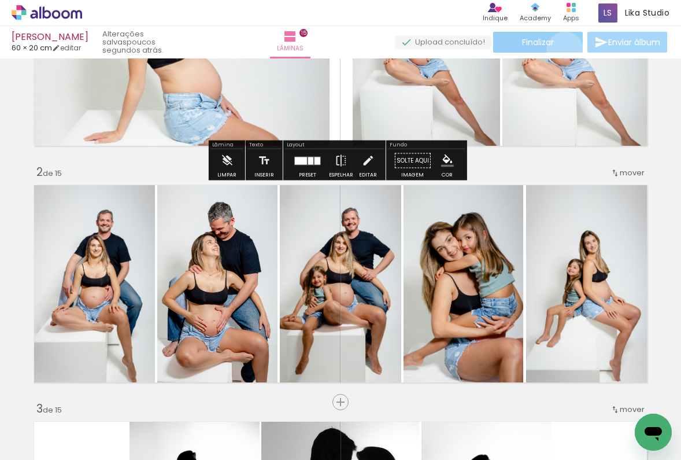
click at [561, 50] on paper-button "Finalizar" at bounding box center [538, 42] width 90 height 21
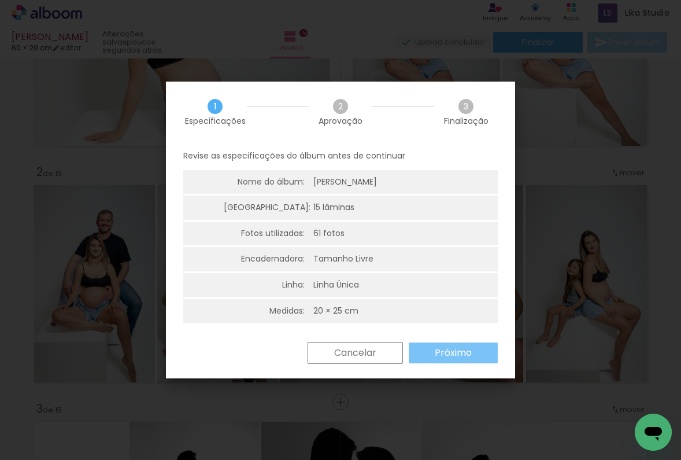
drag, startPoint x: 435, startPoint y: 349, endPoint x: 424, endPoint y: 261, distance: 88.0
click at [425, 262] on div "1 Especificações 2 Aprovação 3 Finalização Revise as especificações do álbum an…" at bounding box center [340, 230] width 349 height 297
click at [352, 305] on div "20 × 25 cm" at bounding box center [336, 311] width 45 height 12
click at [0, 0] on slot "Próximo" at bounding box center [0, 0] width 0 height 0
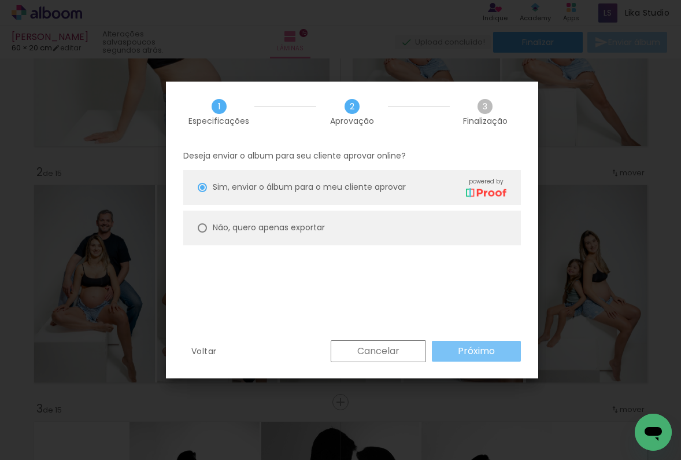
click at [445, 348] on paper-button "Próximo" at bounding box center [476, 351] width 89 height 21
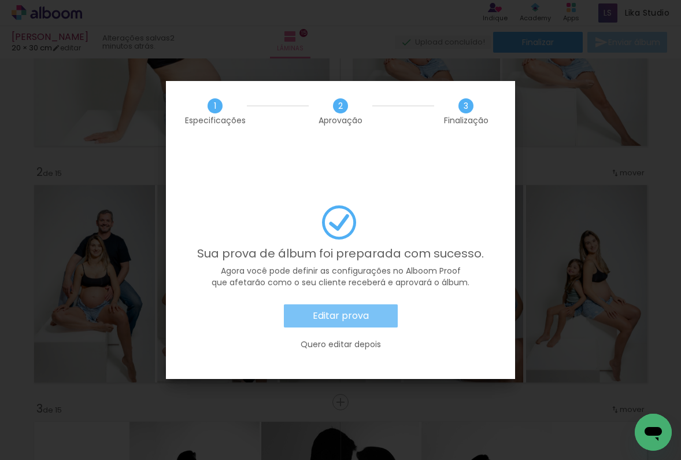
click at [0, 0] on slot "Editar prova" at bounding box center [0, 0] width 0 height 0
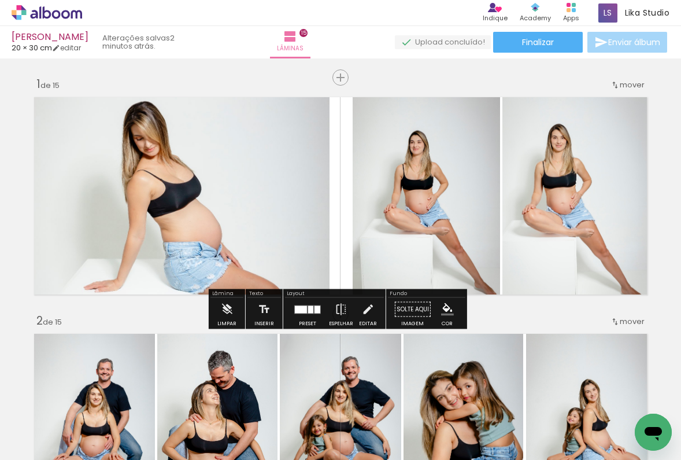
scroll to position [3, 5043]
click at [201, 209] on quentale-photo at bounding box center [181, 195] width 298 height 201
click at [356, 308] on paper-button "Editar" at bounding box center [368, 313] width 24 height 30
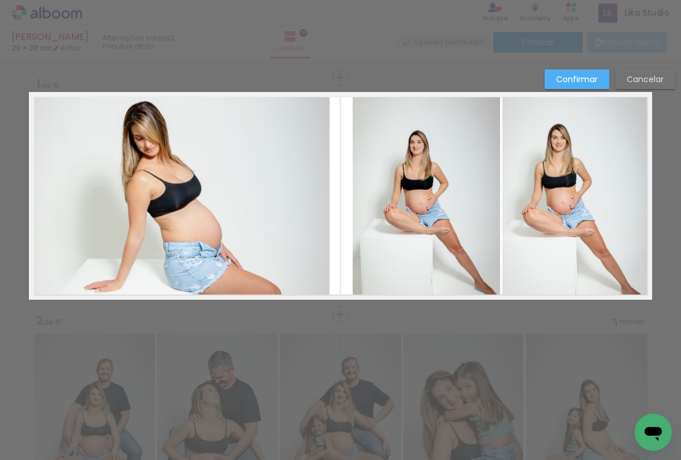
click at [224, 263] on quentale-photo at bounding box center [181, 195] width 298 height 201
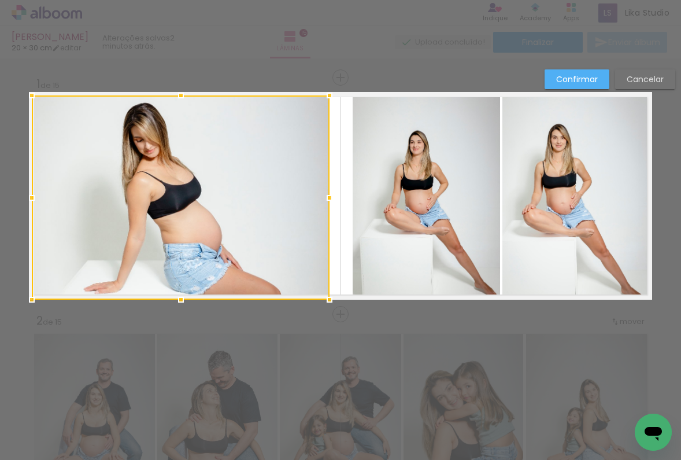
click at [178, 299] on div at bounding box center [180, 299] width 23 height 23
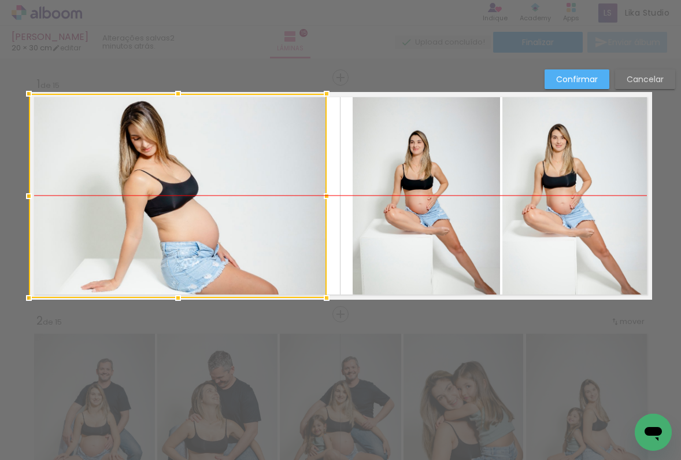
drag, startPoint x: 230, startPoint y: 227, endPoint x: 222, endPoint y: 227, distance: 7.5
click at [222, 227] on div at bounding box center [178, 196] width 298 height 204
drag, startPoint x: 228, startPoint y: 205, endPoint x: 222, endPoint y: 202, distance: 7.2
click at [222, 202] on div at bounding box center [178, 196] width 298 height 204
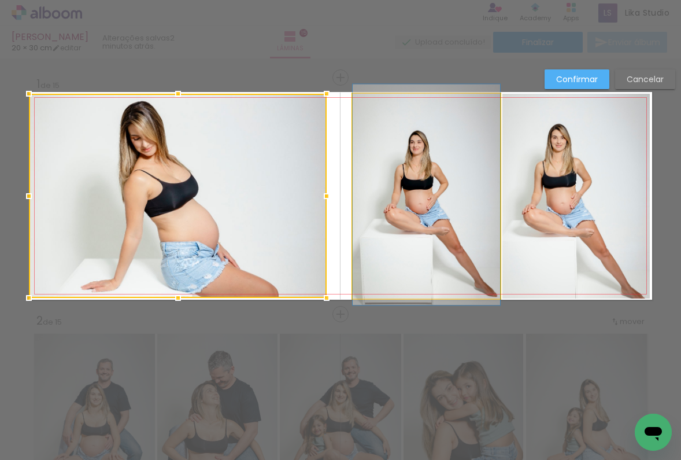
click at [450, 193] on quentale-photo at bounding box center [427, 196] width 148 height 205
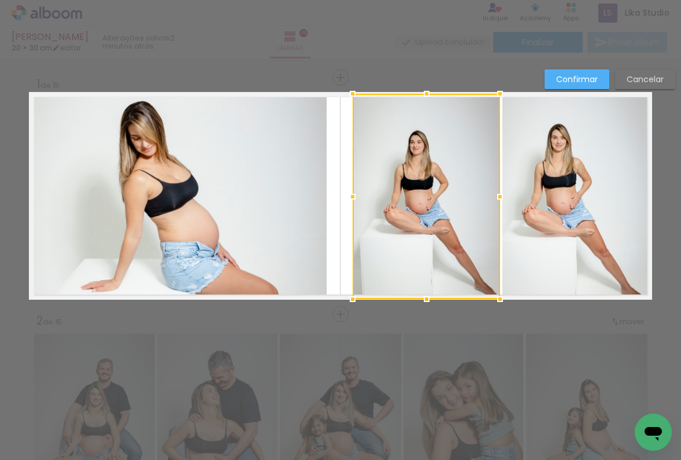
drag, startPoint x: 418, startPoint y: 296, endPoint x: 416, endPoint y: 307, distance: 11.1
click at [416, 307] on div at bounding box center [426, 298] width 23 height 23
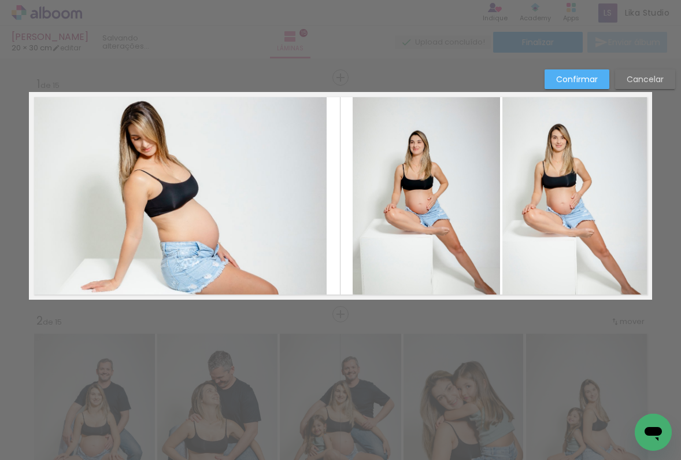
click at [539, 246] on quentale-photo at bounding box center [577, 196] width 148 height 205
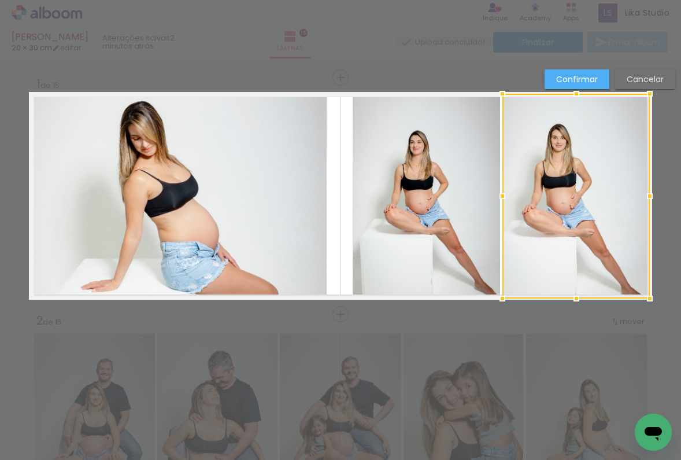
drag, startPoint x: 567, startPoint y: 301, endPoint x: 551, endPoint y: 291, distance: 18.5
click at [551, 291] on div at bounding box center [577, 196] width 148 height 205
drag, startPoint x: 569, startPoint y: 300, endPoint x: 571, endPoint y: 306, distance: 6.0
click at [571, 306] on div at bounding box center [576, 297] width 23 height 23
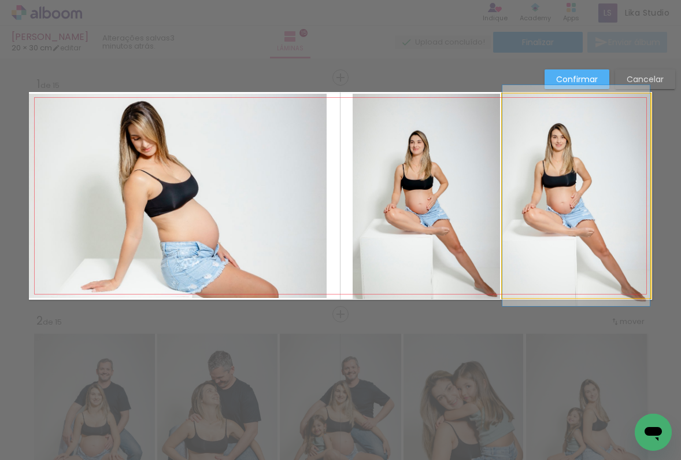
click at [559, 244] on quentale-photo at bounding box center [577, 196] width 148 height 204
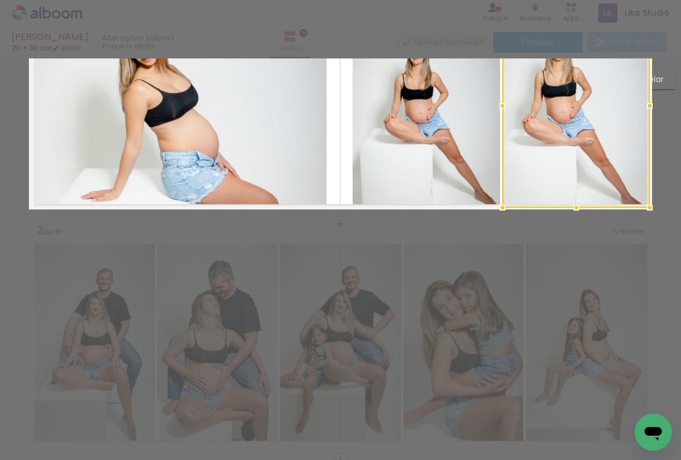
scroll to position [8, 0]
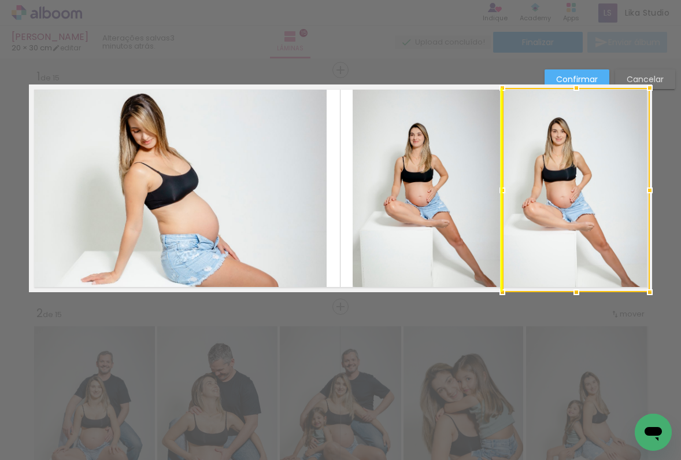
click at [554, 196] on div at bounding box center [577, 190] width 148 height 204
drag, startPoint x: 570, startPoint y: 88, endPoint x: 568, endPoint y: 72, distance: 15.8
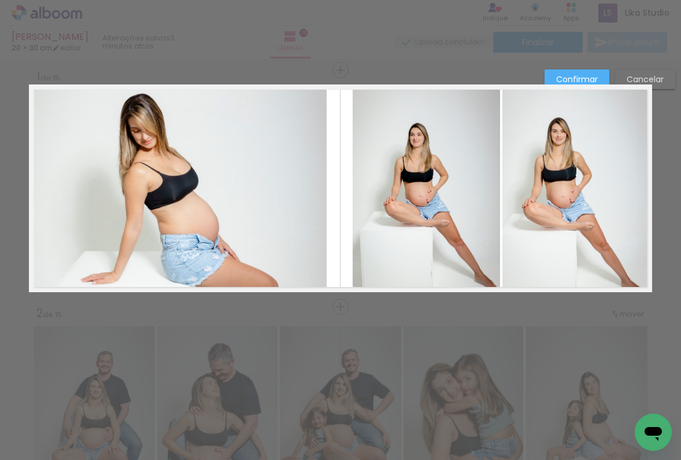
click at [572, 95] on quentale-photo at bounding box center [577, 190] width 148 height 204
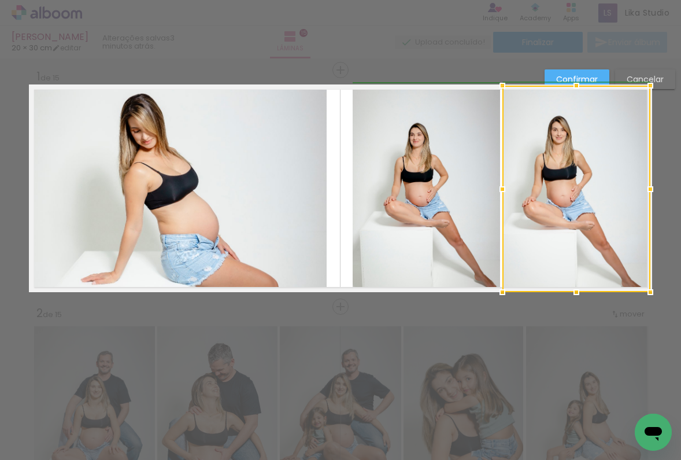
drag, startPoint x: 644, startPoint y: 85, endPoint x: 645, endPoint y: 95, distance: 9.9
click at [645, 95] on div at bounding box center [650, 85] width 23 height 23
click at [580, 74] on div at bounding box center [576, 85] width 23 height 23
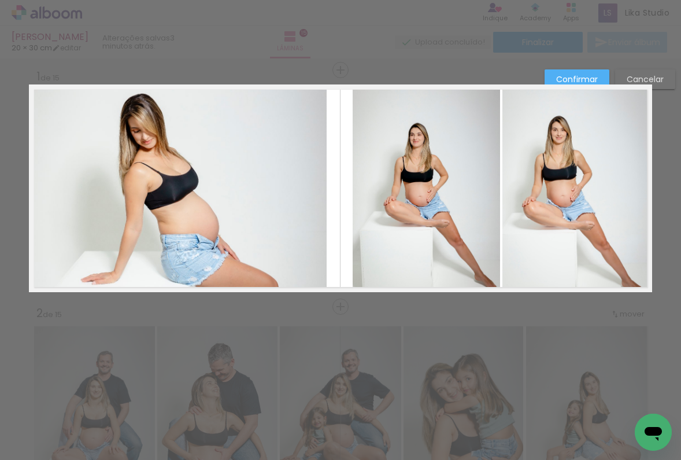
click at [0, 0] on slot "Confirmar" at bounding box center [0, 0] width 0 height 0
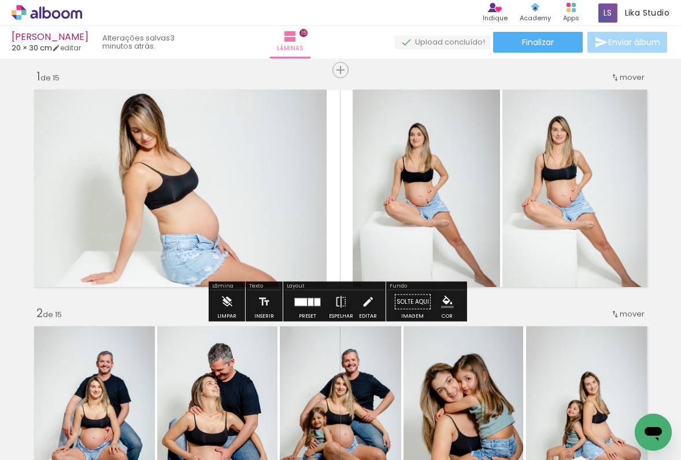
click at [459, 167] on quentale-photo at bounding box center [427, 188] width 148 height 205
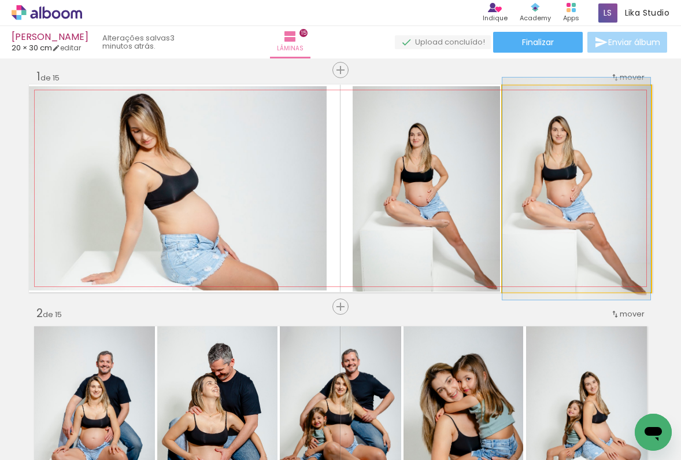
click at [574, 157] on quentale-photo at bounding box center [577, 189] width 148 height 207
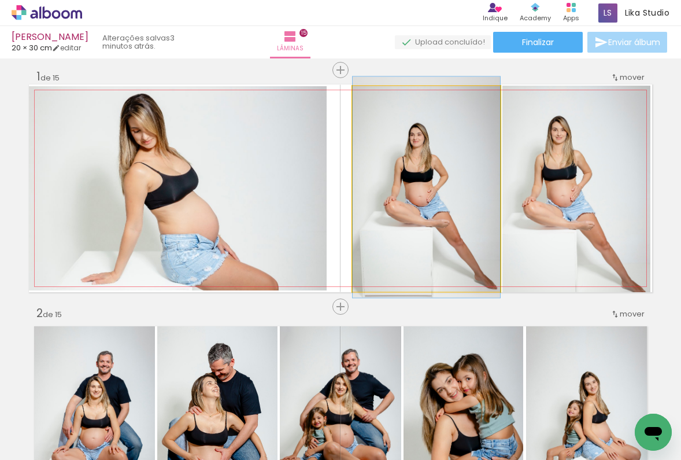
click at [456, 167] on quentale-photo at bounding box center [427, 188] width 148 height 205
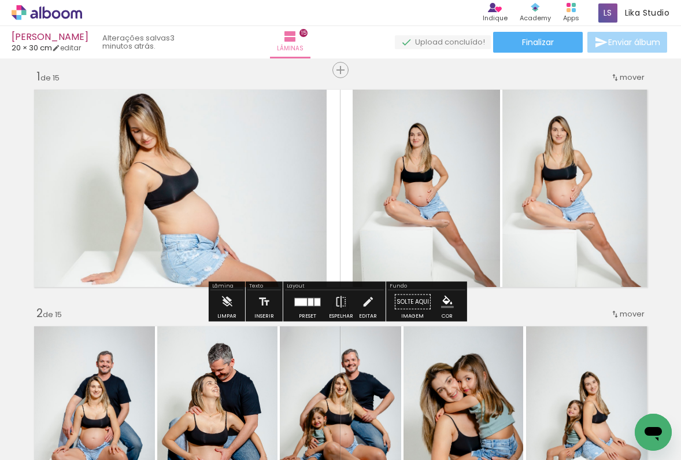
click at [327, 167] on quentale-layouter at bounding box center [341, 188] width 624 height 208
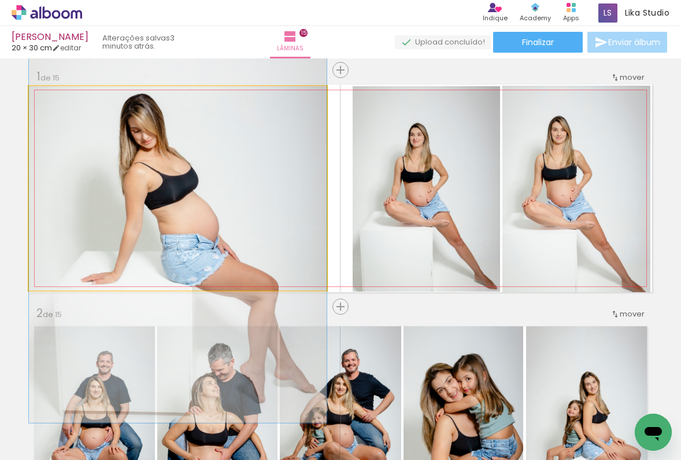
click at [296, 167] on quentale-photo at bounding box center [178, 188] width 298 height 204
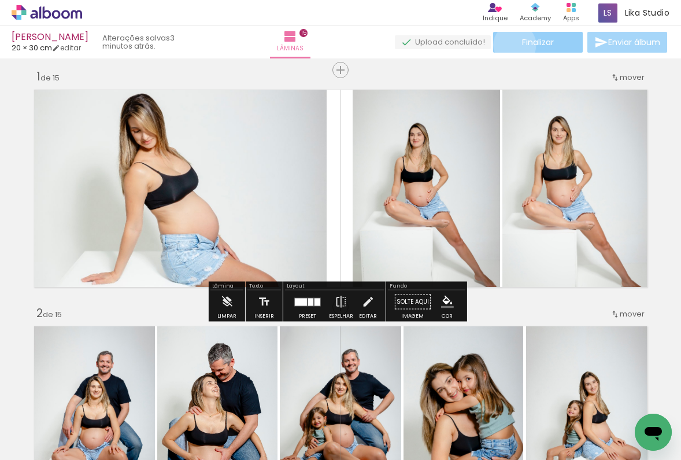
click at [511, 45] on paper-button "Finalizar" at bounding box center [538, 42] width 90 height 21
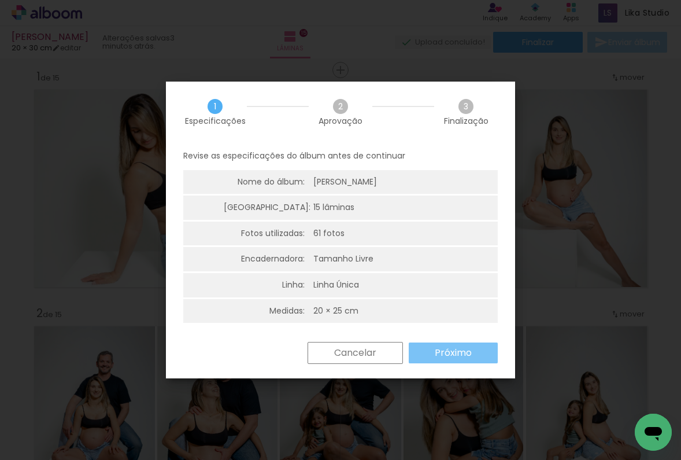
click at [433, 344] on paper-button "Próximo" at bounding box center [453, 352] width 89 height 21
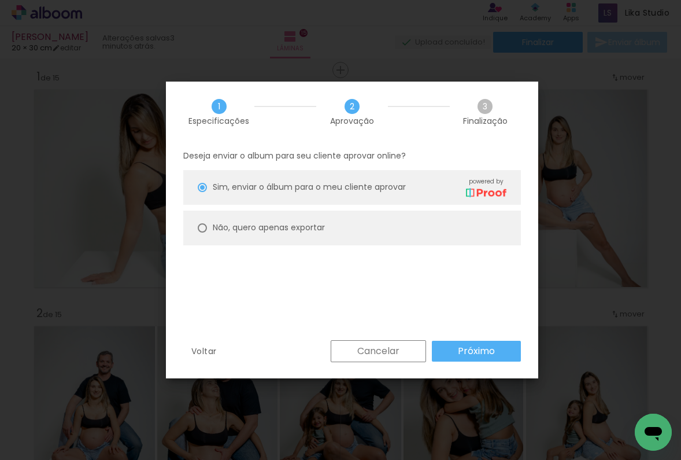
click at [432, 349] on paper-button "Próximo" at bounding box center [476, 351] width 89 height 21
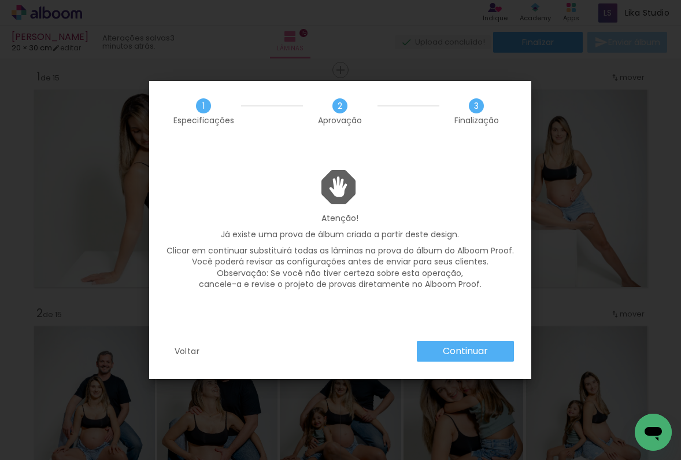
click at [0, 0] on slot "Continuar" at bounding box center [0, 0] width 0 height 0
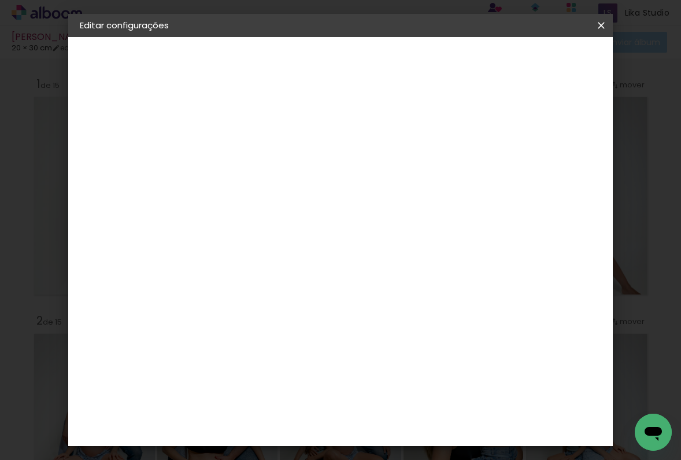
click at [604, 17] on paper-icon-button at bounding box center [601, 25] width 23 height 21
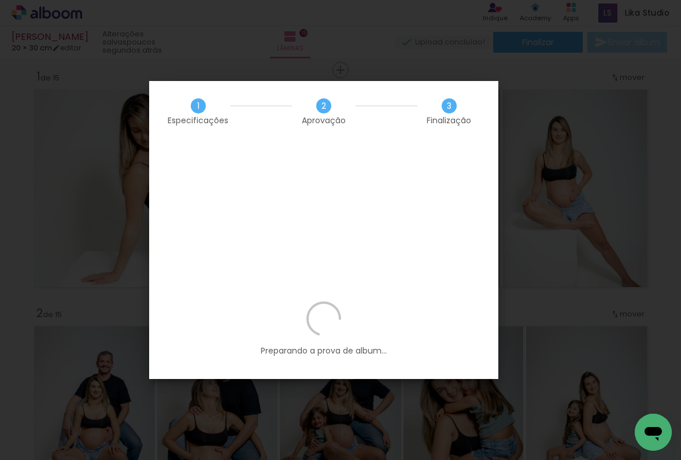
scroll to position [3, 5043]
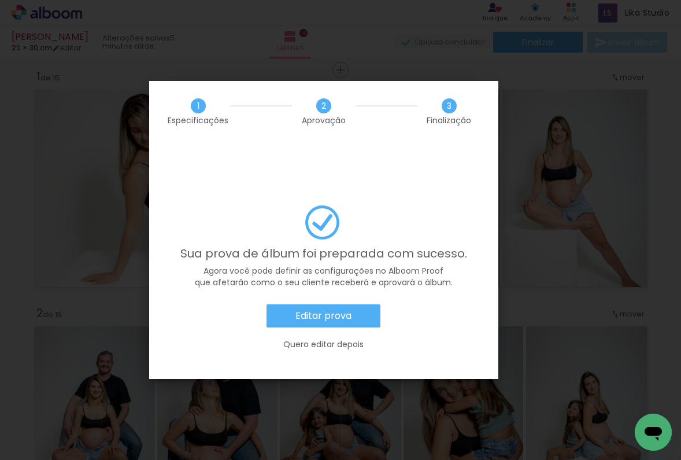
click at [586, 222] on iron-overlay-backdrop at bounding box center [340, 230] width 681 height 460
click at [0, 0] on slot "Quero editar depois" at bounding box center [0, 0] width 0 height 0
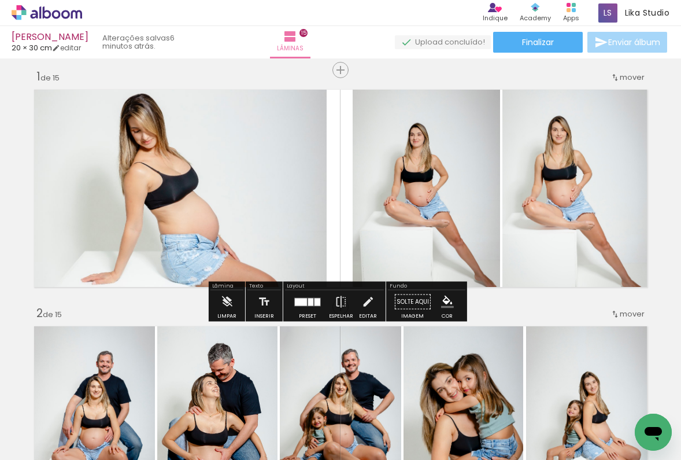
click at [437, 197] on quentale-photo at bounding box center [427, 188] width 148 height 205
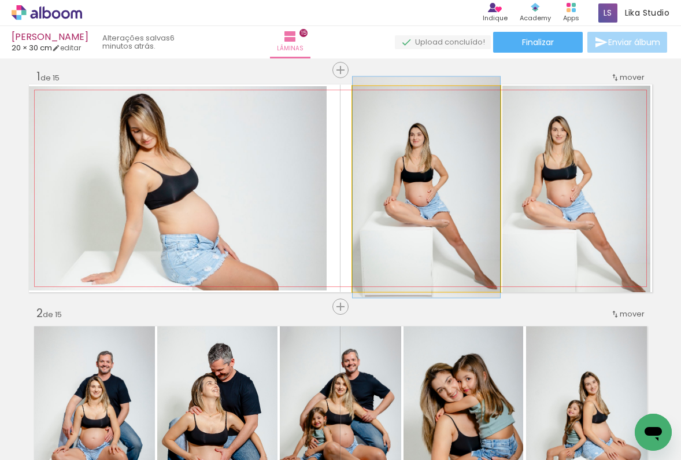
click at [437, 197] on quentale-photo at bounding box center [427, 188] width 148 height 205
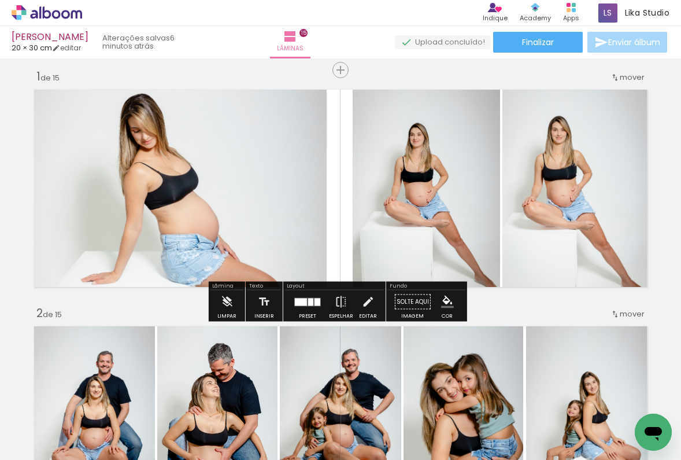
click at [212, 175] on quentale-photo at bounding box center [178, 188] width 298 height 204
click at [368, 303] on iron-icon at bounding box center [368, 301] width 13 height 23
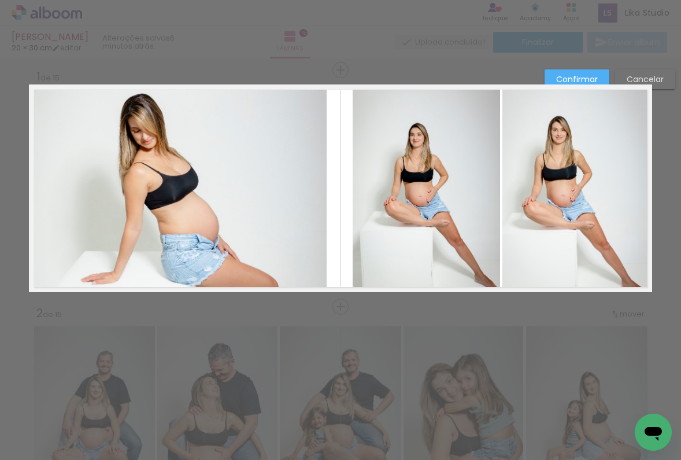
scroll to position [0, 0]
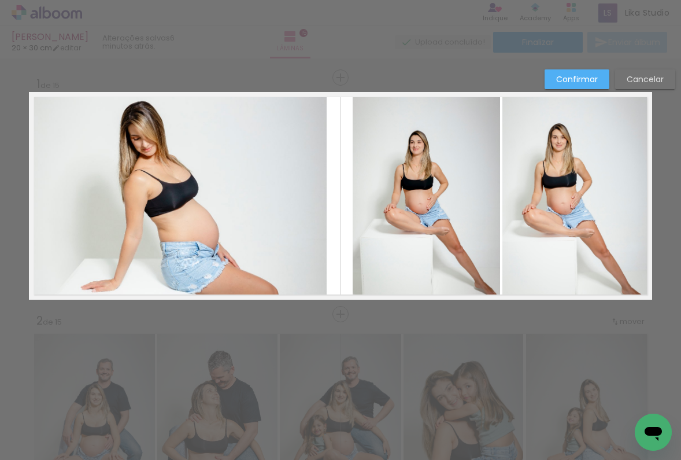
click at [179, 115] on quentale-photo at bounding box center [178, 196] width 298 height 204
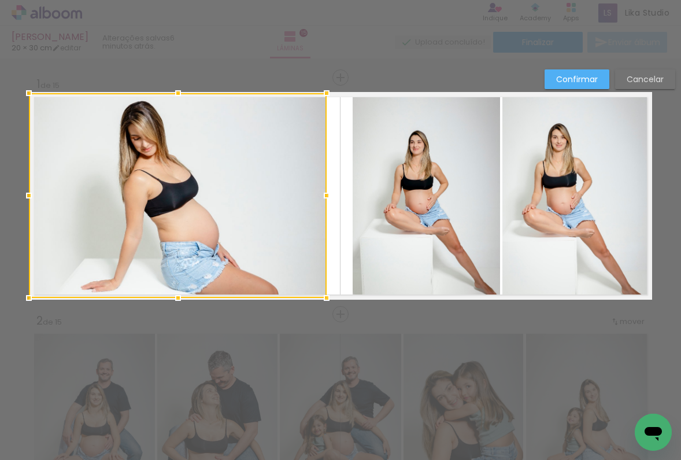
drag, startPoint x: 173, startPoint y: 93, endPoint x: 174, endPoint y: 79, distance: 13.3
click at [650, 84] on paper-button "Cancelar" at bounding box center [645, 79] width 60 height 20
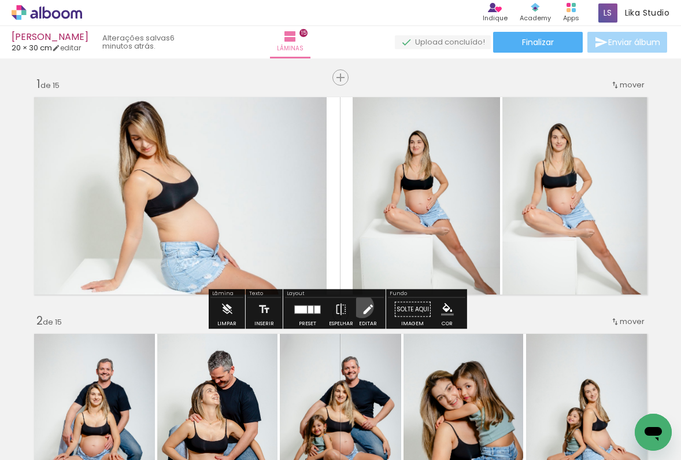
click at [362, 306] on iron-icon at bounding box center [368, 309] width 13 height 23
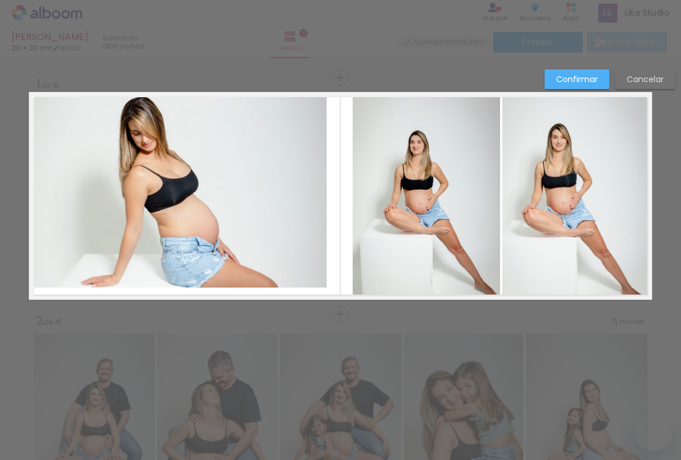
click at [0, 0] on slot "Cancelar" at bounding box center [0, 0] width 0 height 0
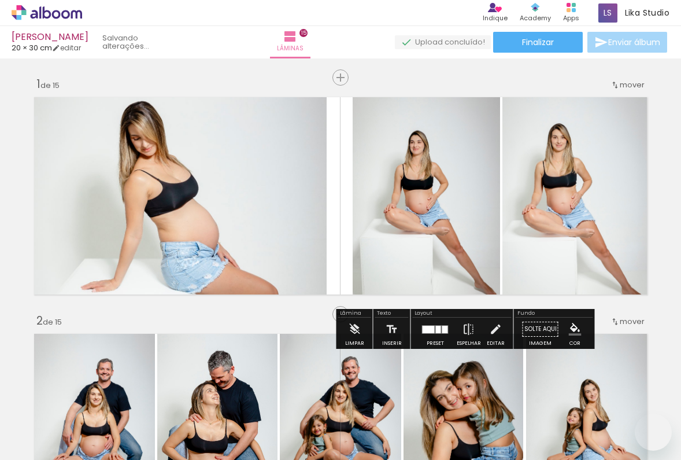
click at [495, 339] on iron-icon at bounding box center [495, 329] width 13 height 23
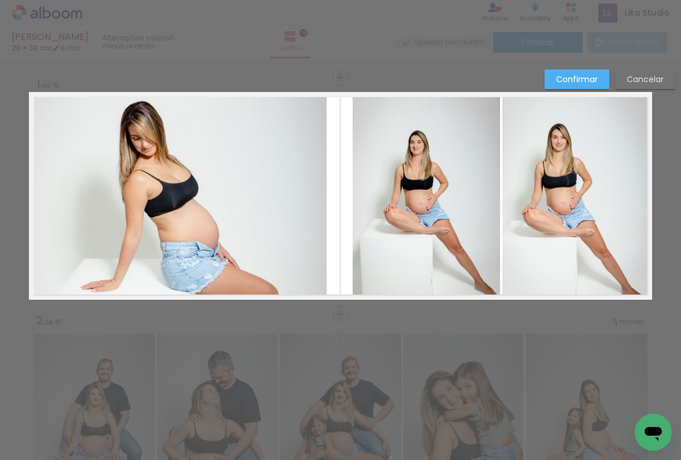
scroll to position [3, 5043]
click at [199, 270] on quentale-photo at bounding box center [178, 196] width 298 height 204
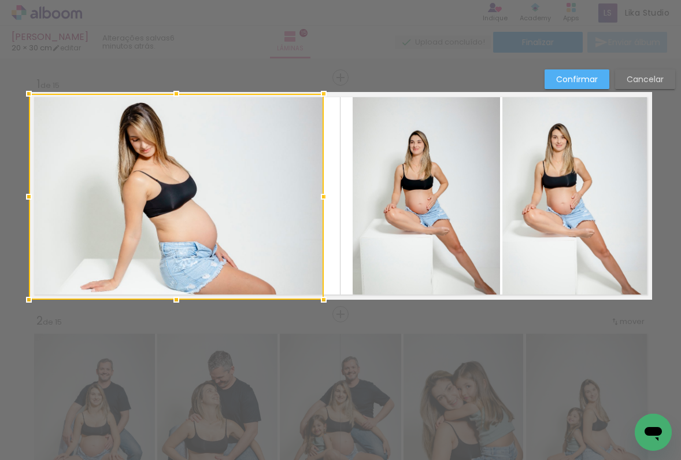
drag, startPoint x: 321, startPoint y: 296, endPoint x: 318, endPoint y: 271, distance: 25.1
click at [318, 271] on div at bounding box center [176, 197] width 295 height 206
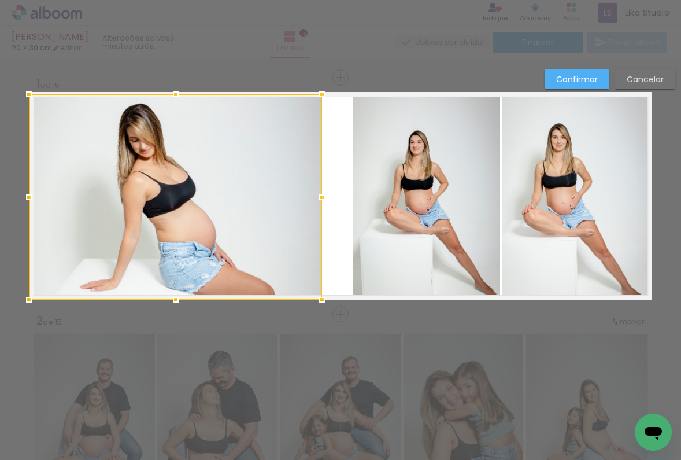
drag, startPoint x: 322, startPoint y: 91, endPoint x: 320, endPoint y: 74, distance: 17.4
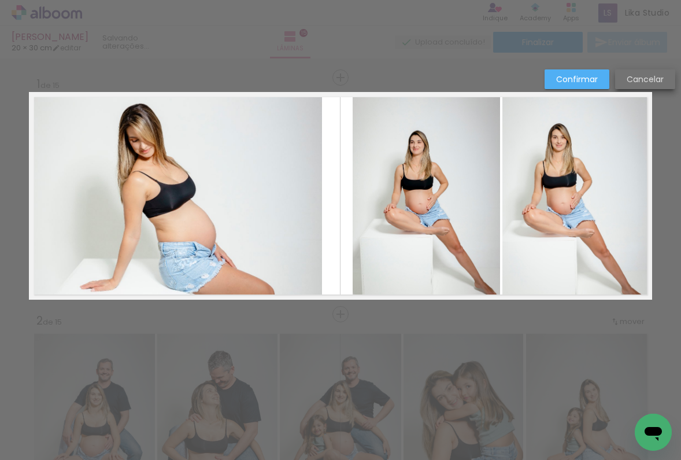
click at [0, 0] on slot "Cancelar" at bounding box center [0, 0] width 0 height 0
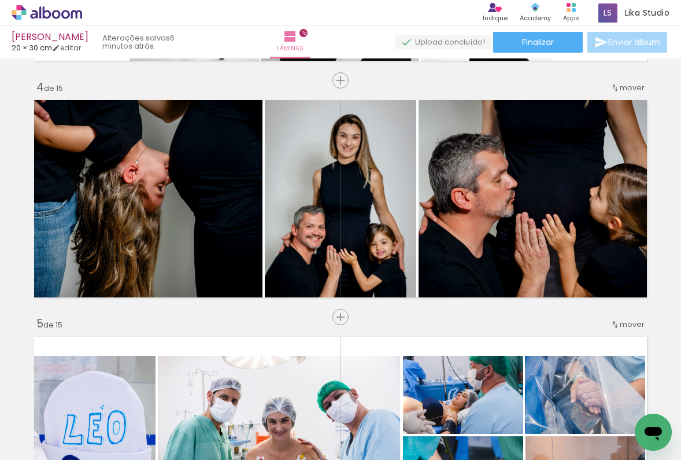
scroll to position [20, 0]
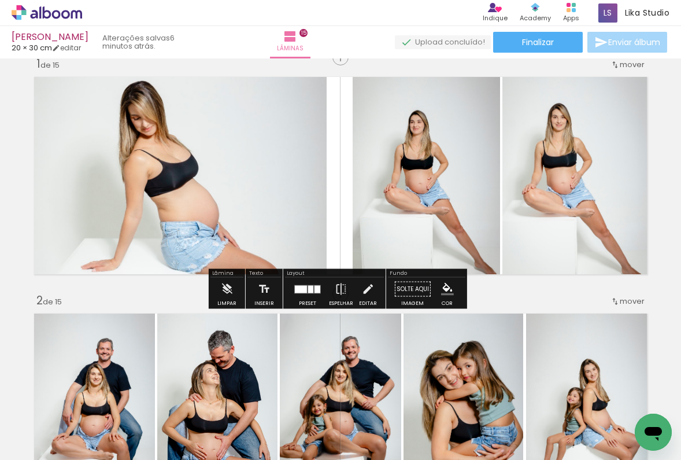
click at [329, 133] on quentale-layouter at bounding box center [341, 176] width 624 height 208
click at [377, 303] on div "Preset Espelhar Editar" at bounding box center [334, 293] width 99 height 30
click at [362, 289] on iron-icon at bounding box center [368, 289] width 13 height 23
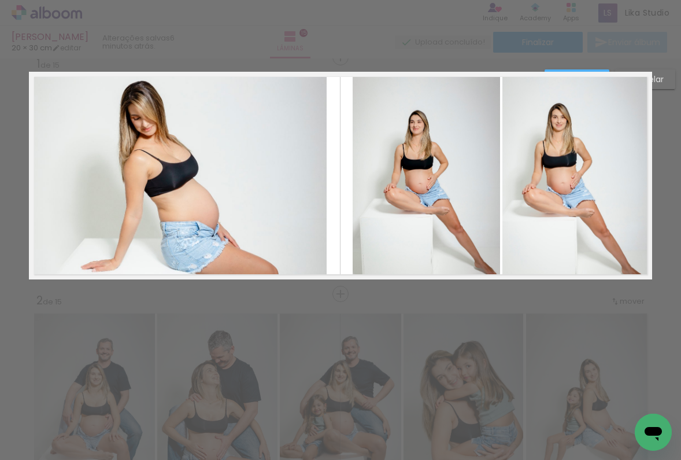
scroll to position [0, 0]
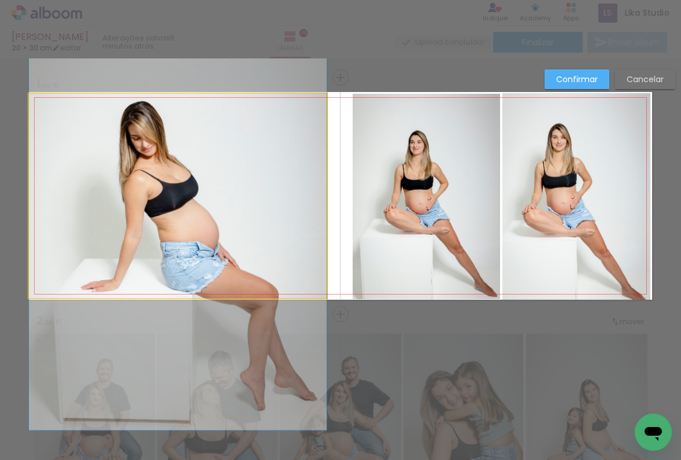
click at [204, 142] on quentale-photo at bounding box center [178, 196] width 298 height 204
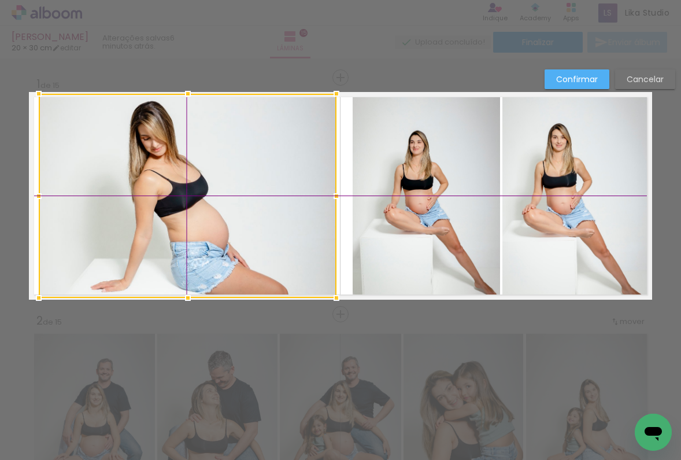
drag, startPoint x: 246, startPoint y: 183, endPoint x: 239, endPoint y: 176, distance: 10.2
click at [239, 176] on div at bounding box center [188, 196] width 298 height 204
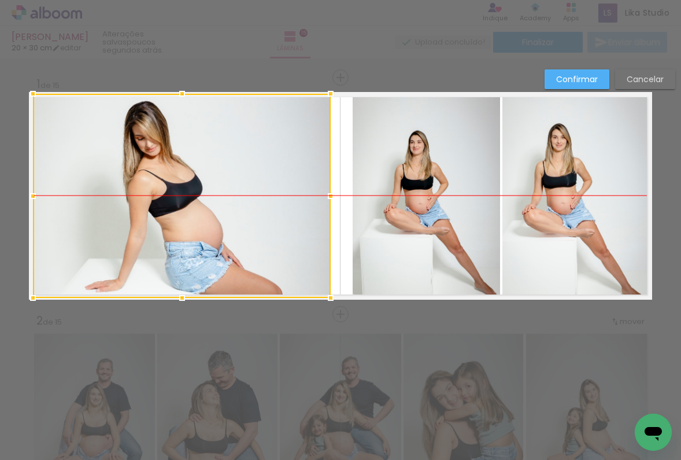
click at [169, 180] on div at bounding box center [182, 196] width 298 height 204
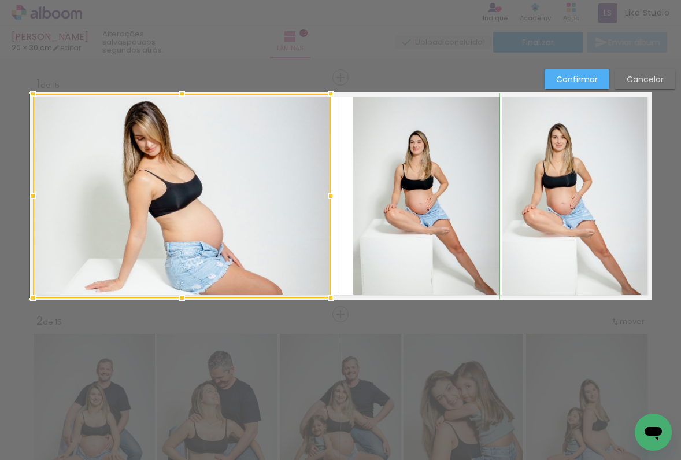
drag, startPoint x: 179, startPoint y: 91, endPoint x: 177, endPoint y: 84, distance: 7.2
click at [177, 84] on div at bounding box center [182, 93] width 23 height 23
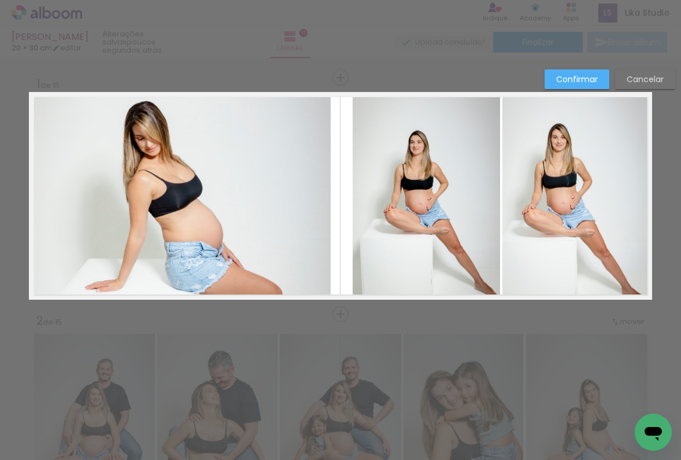
click at [314, 105] on quentale-photo at bounding box center [182, 196] width 298 height 204
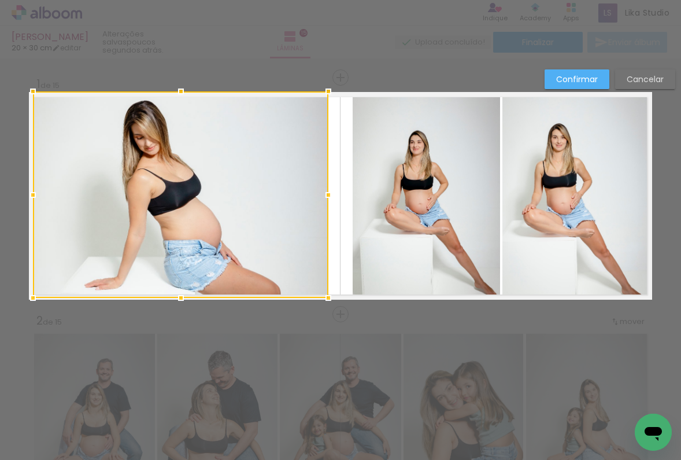
drag, startPoint x: 325, startPoint y: 93, endPoint x: 323, endPoint y: 99, distance: 6.6
click at [323, 99] on div at bounding box center [328, 91] width 23 height 23
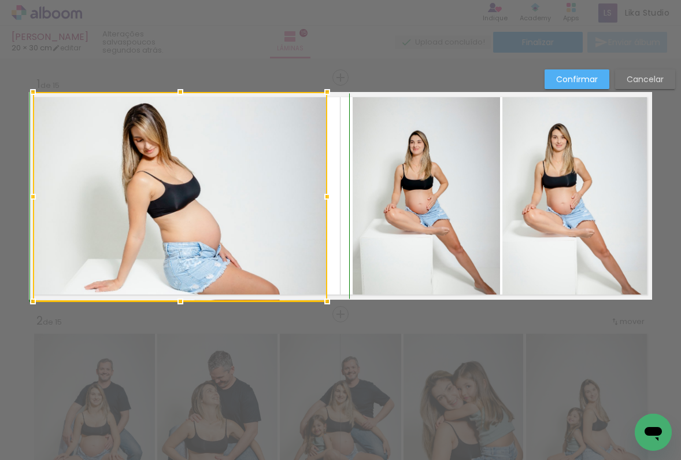
click at [323, 294] on div at bounding box center [327, 301] width 23 height 23
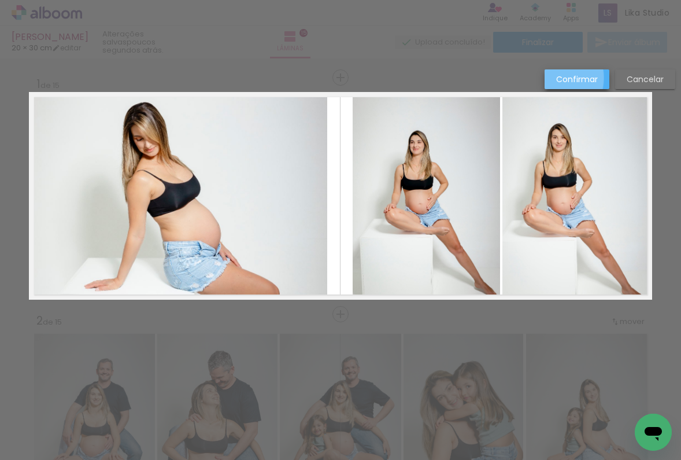
drag, startPoint x: 549, startPoint y: 78, endPoint x: 447, endPoint y: 97, distance: 104.1
click at [279, 154] on quentale-photo at bounding box center [180, 196] width 294 height 208
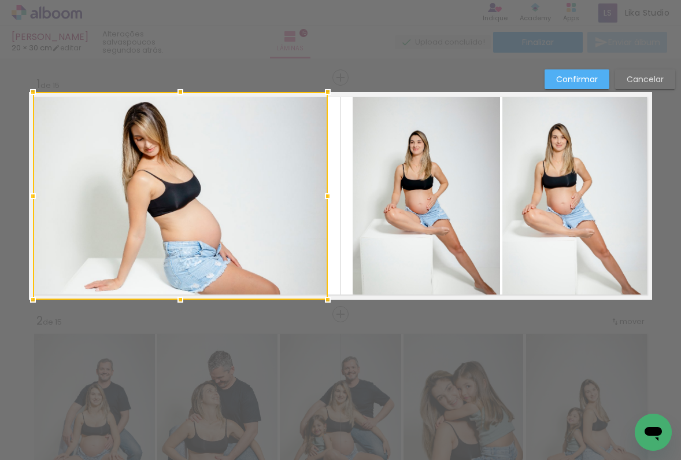
click at [322, 193] on div at bounding box center [327, 196] width 23 height 23
click at [0, 0] on slot "Confirmar" at bounding box center [0, 0] width 0 height 0
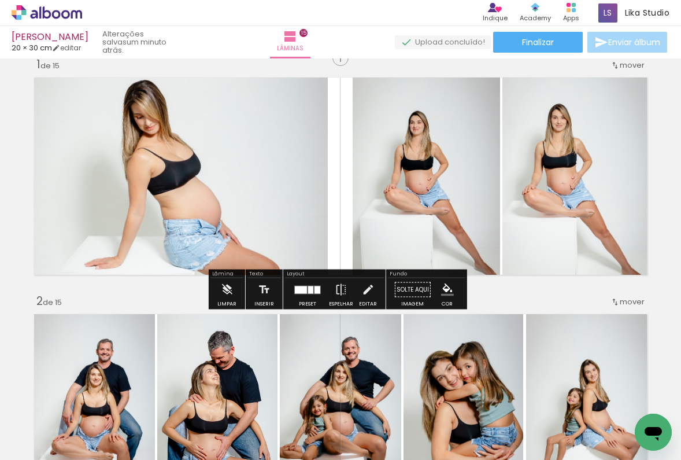
scroll to position [49, 0]
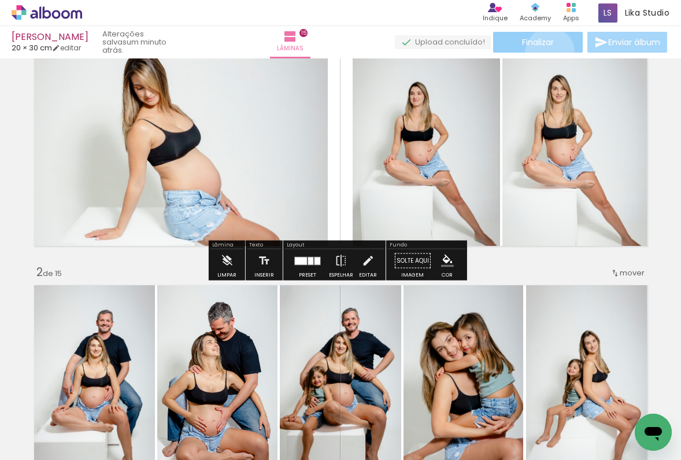
click at [546, 52] on paper-button "Finalizar" at bounding box center [538, 42] width 90 height 21
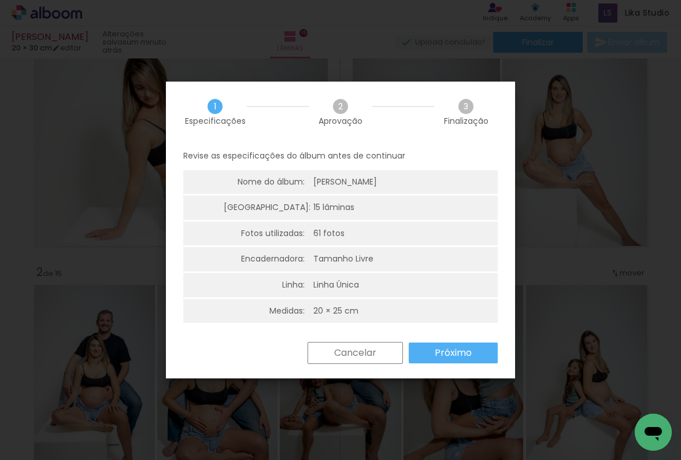
click at [427, 337] on div "Revise as especificações do álbum antes de continuar Nome do álbum: Jessica Lâm…" at bounding box center [340, 242] width 349 height 200
click at [0, 0] on slot "Próximo" at bounding box center [0, 0] width 0 height 0
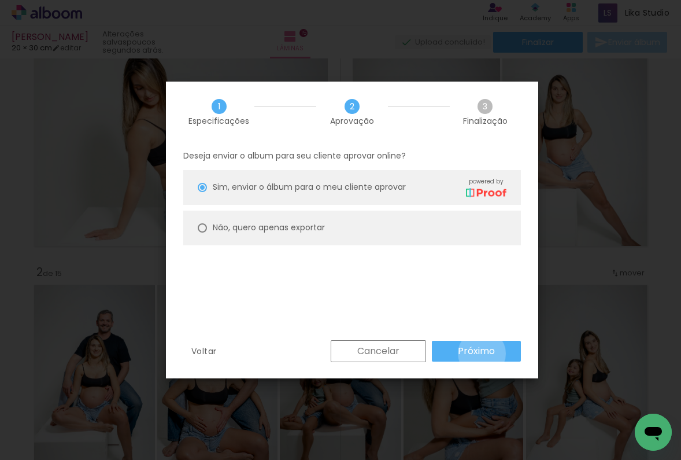
click at [0, 0] on slot "Próximo" at bounding box center [0, 0] width 0 height 0
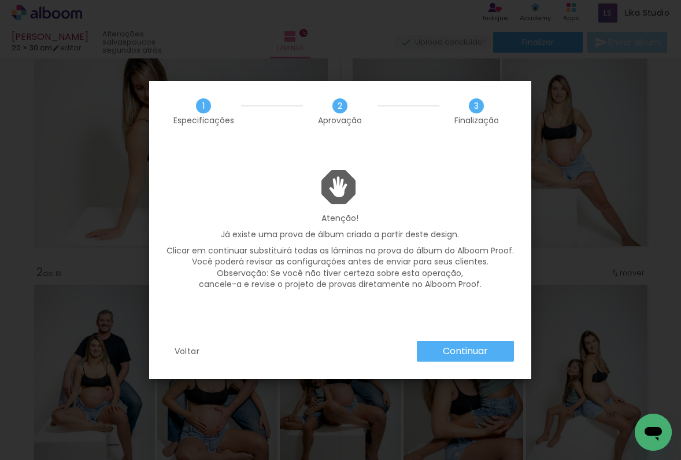
click at [443, 365] on div "Voltar Continuar" at bounding box center [340, 360] width 382 height 38
click at [442, 347] on paper-button "Continuar" at bounding box center [465, 351] width 97 height 21
